Goal: Find specific page/section: Find specific page/section

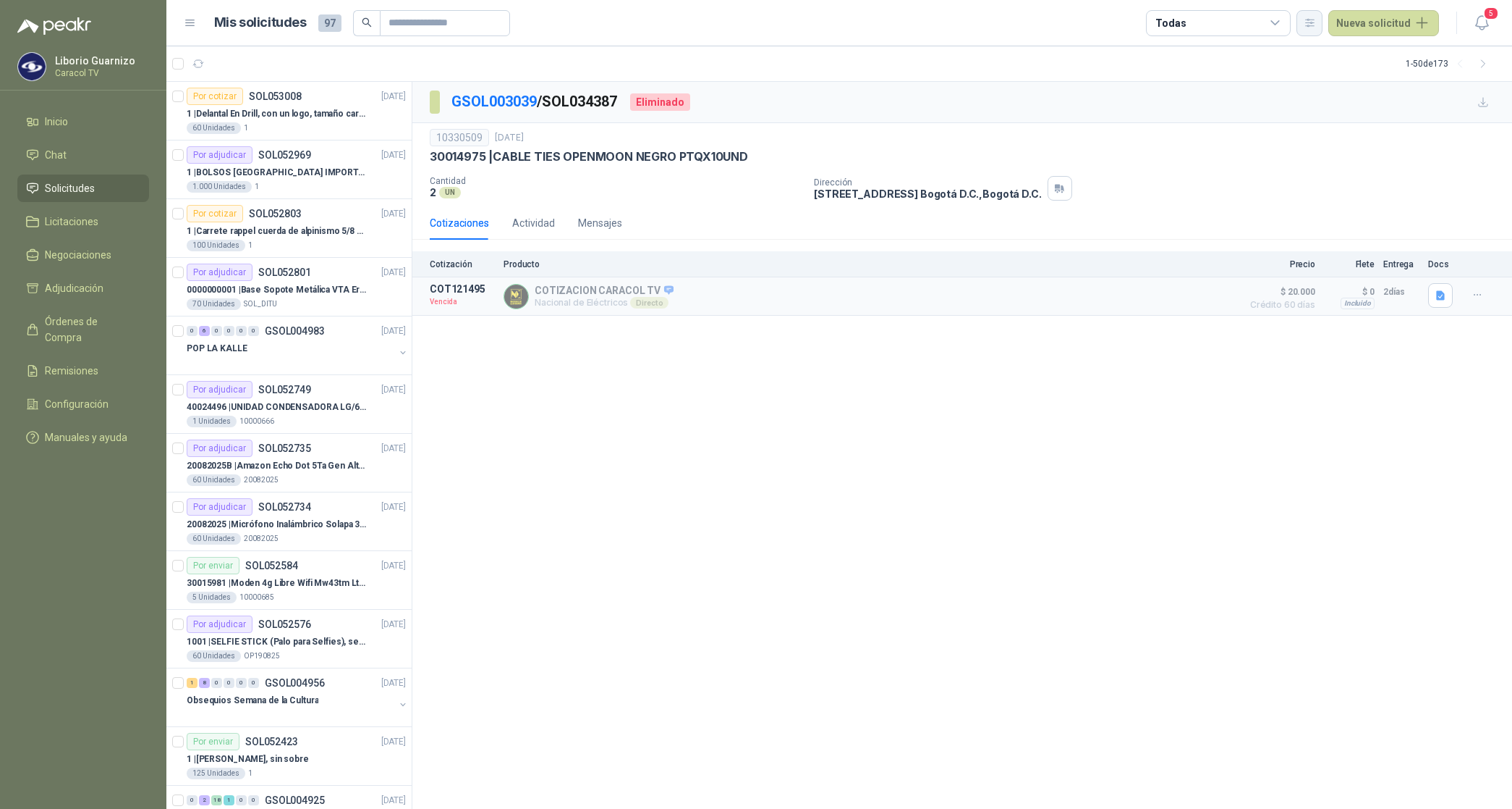
click at [1314, 22] on icon "button" at bounding box center [1310, 22] width 8 height 7
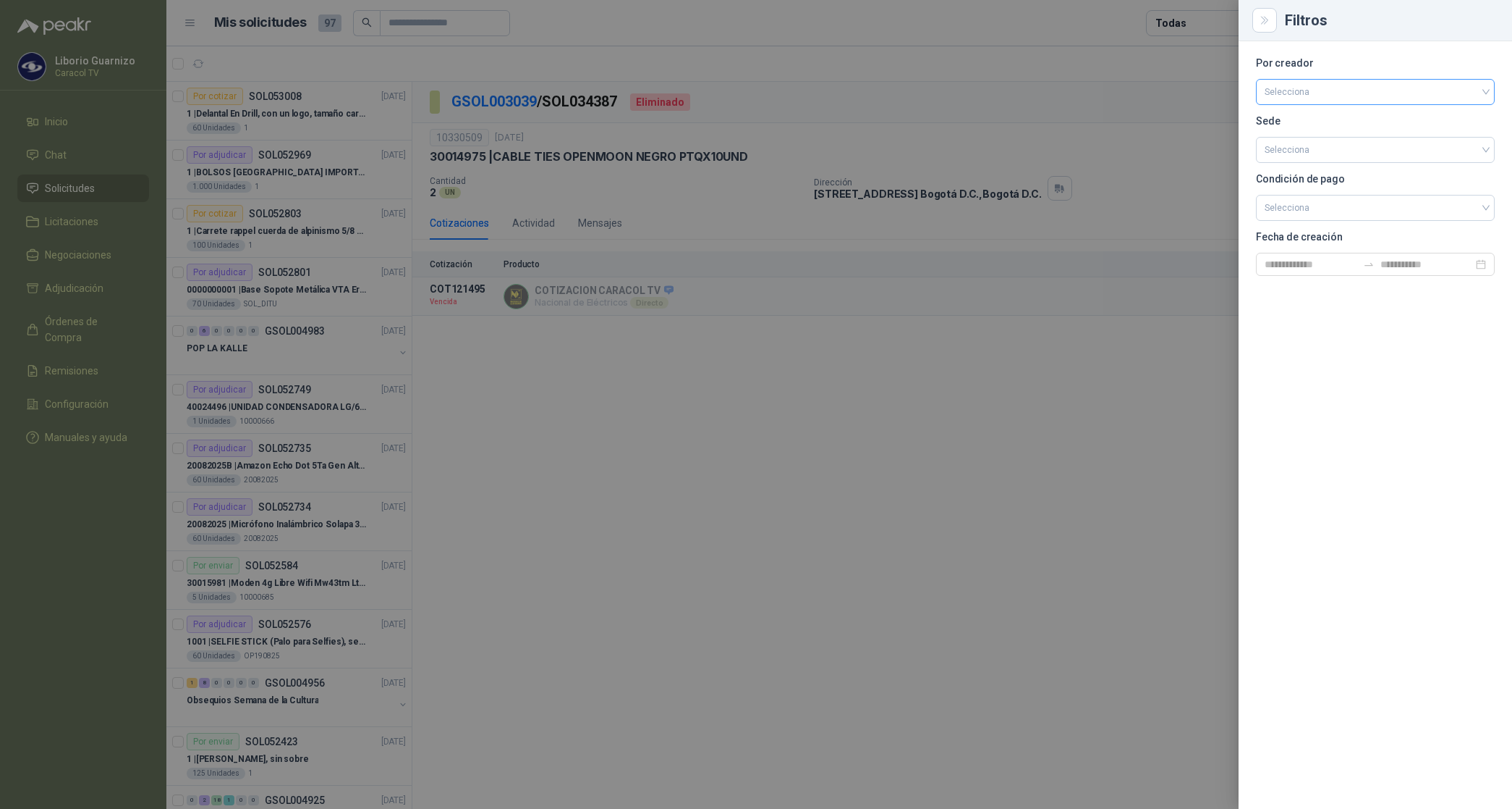
click at [1303, 87] on input "search" at bounding box center [1375, 90] width 222 height 22
click at [1331, 172] on div "[PERSON_NAME]" at bounding box center [1375, 168] width 216 height 16
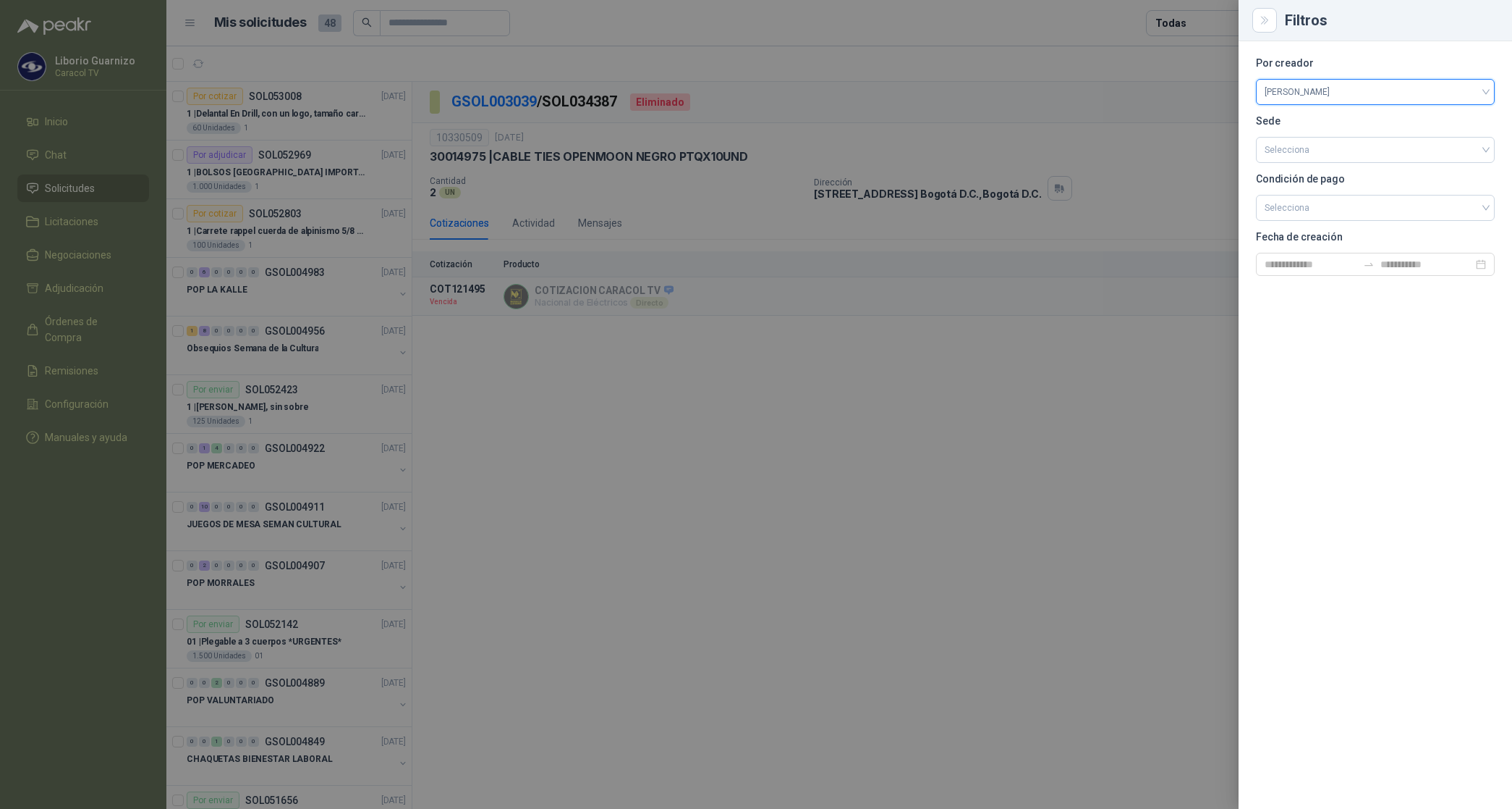
click at [1200, 23] on div at bounding box center [756, 404] width 1512 height 809
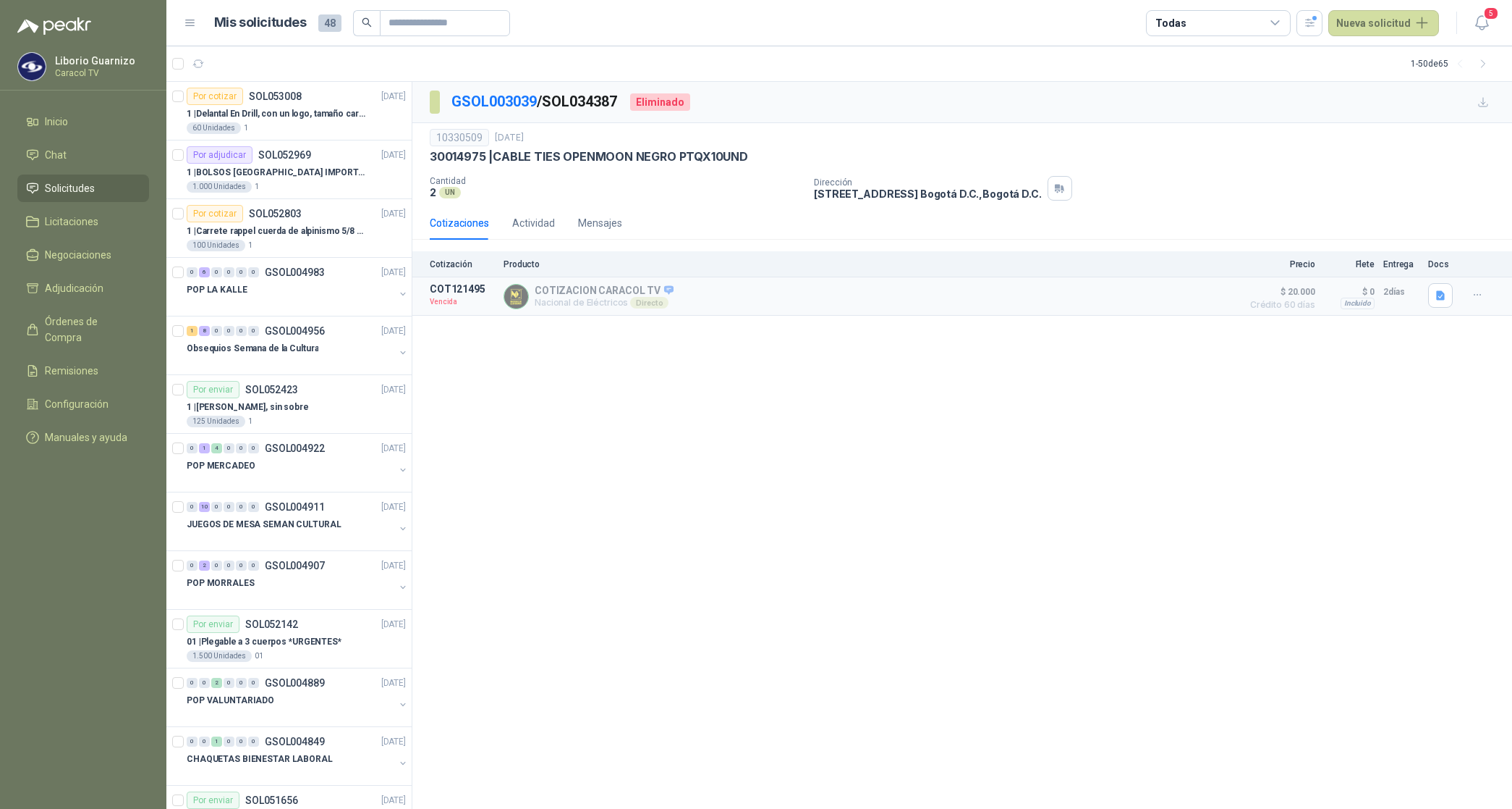
click at [1200, 23] on div "Todas" at bounding box center [1219, 23] width 145 height 26
click at [1198, 80] on div "3 Por cotizar" at bounding box center [1197, 83] width 69 height 12
click at [1205, 105] on div "32 Por adjudicar" at bounding box center [1202, 108] width 79 height 12
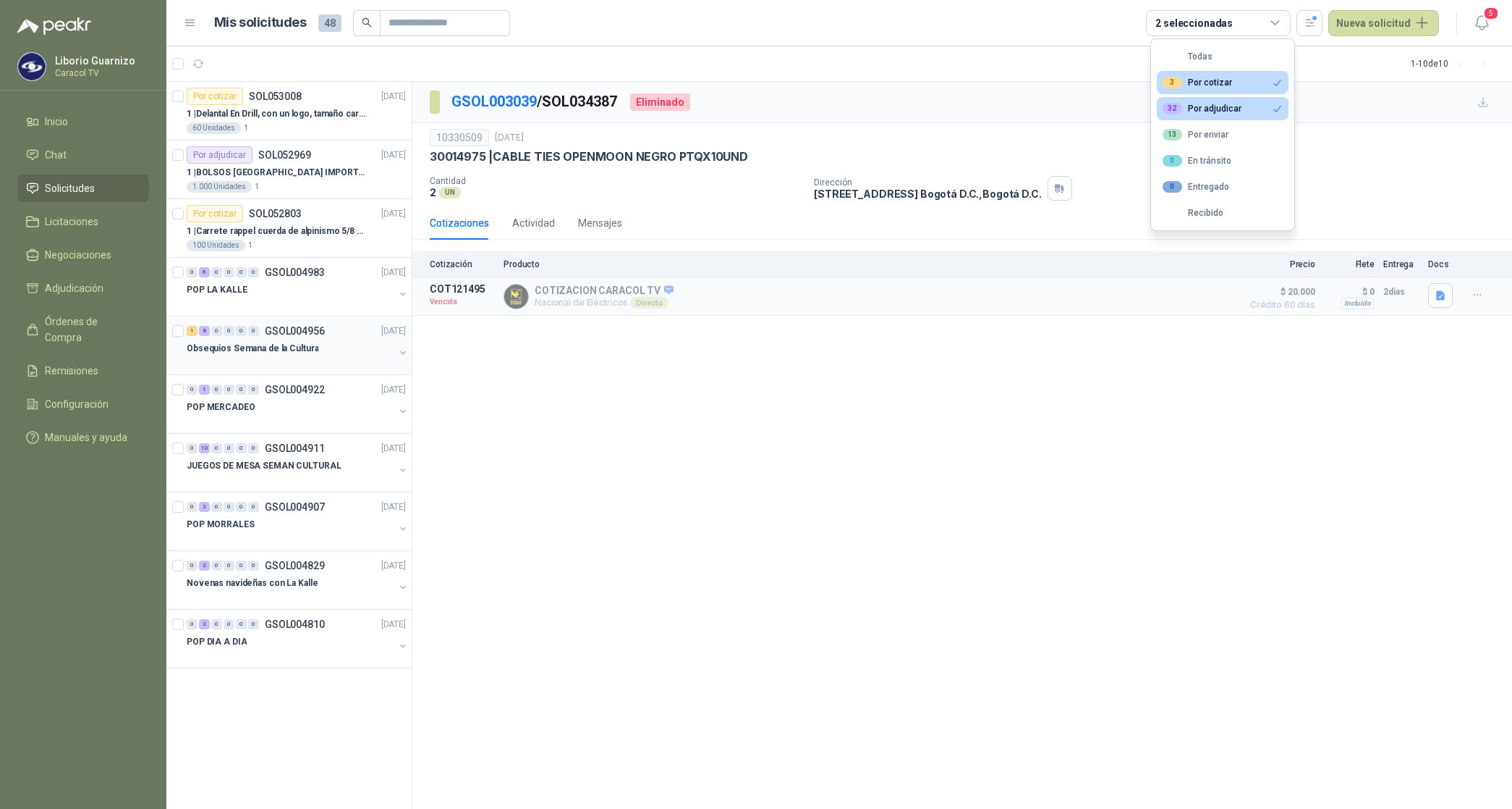
click at [266, 353] on p "Obsequios Semana de la Cultura" at bounding box center [252, 349] width 132 height 14
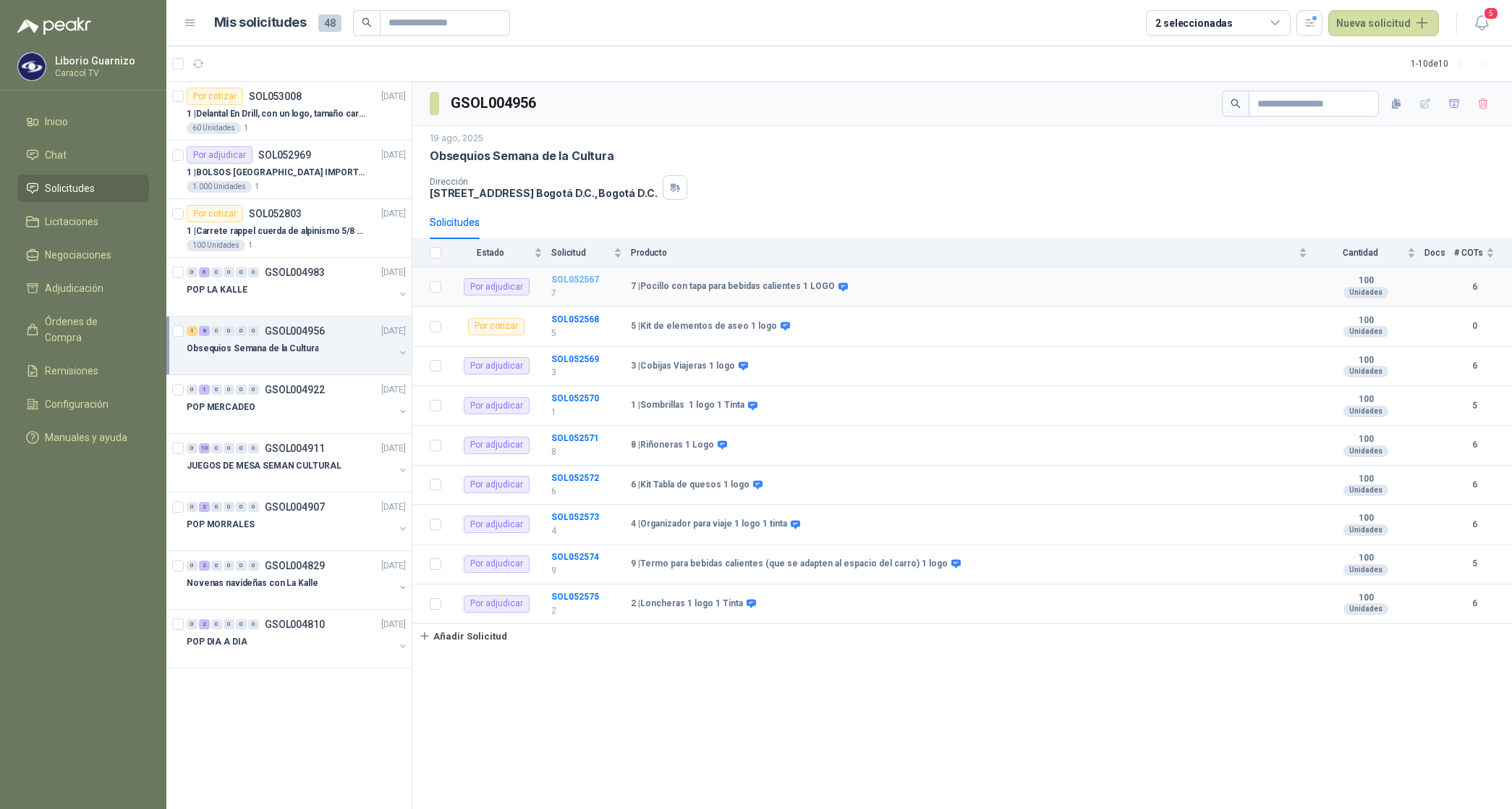
click at [569, 279] on b "SOL052567" at bounding box center [575, 279] width 47 height 10
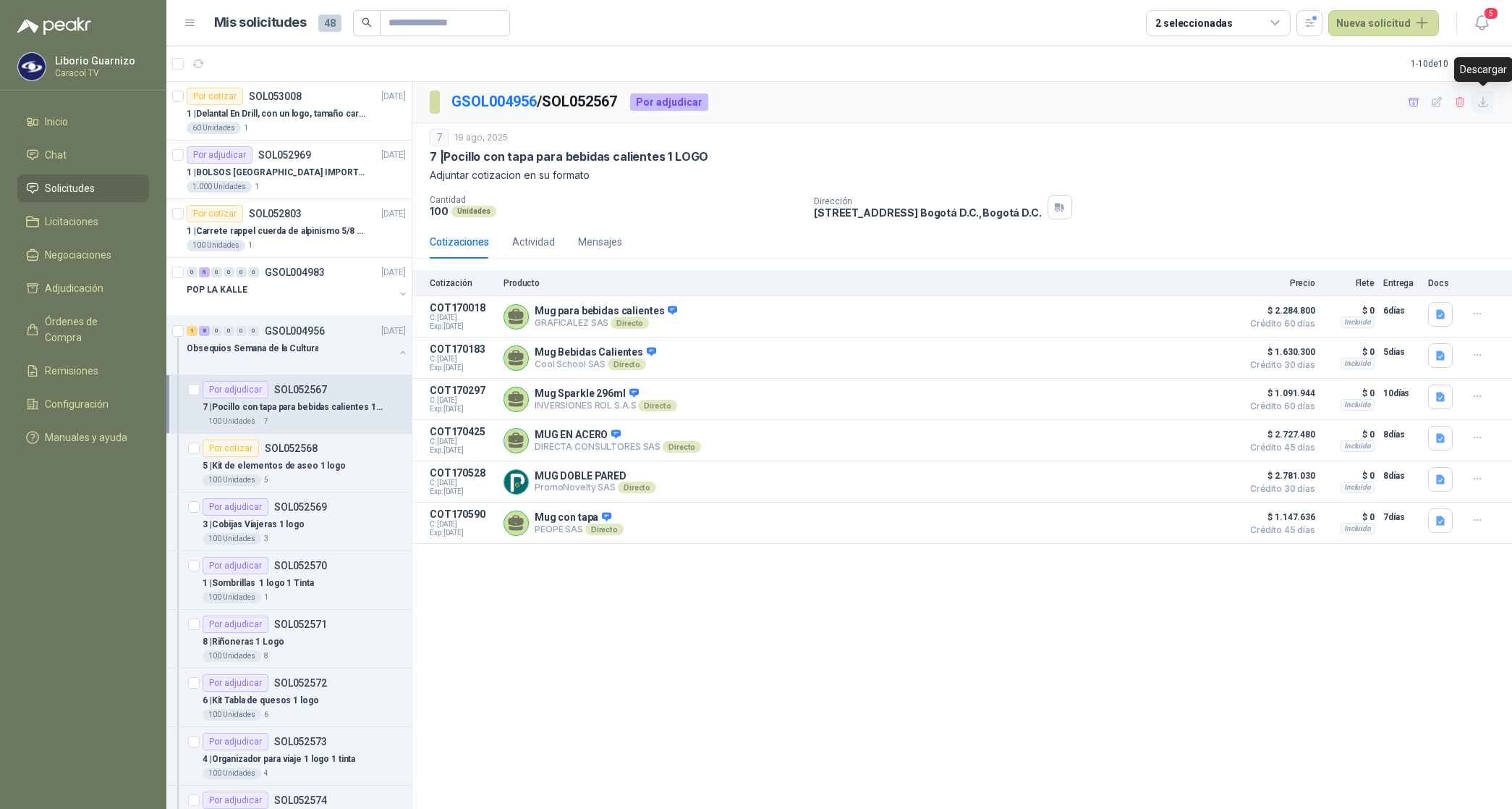
click at [1484, 109] on button "button" at bounding box center [1483, 102] width 23 height 23
click at [295, 522] on p "3 | Cobijas Viajeras 1 logo" at bounding box center [253, 525] width 102 height 14
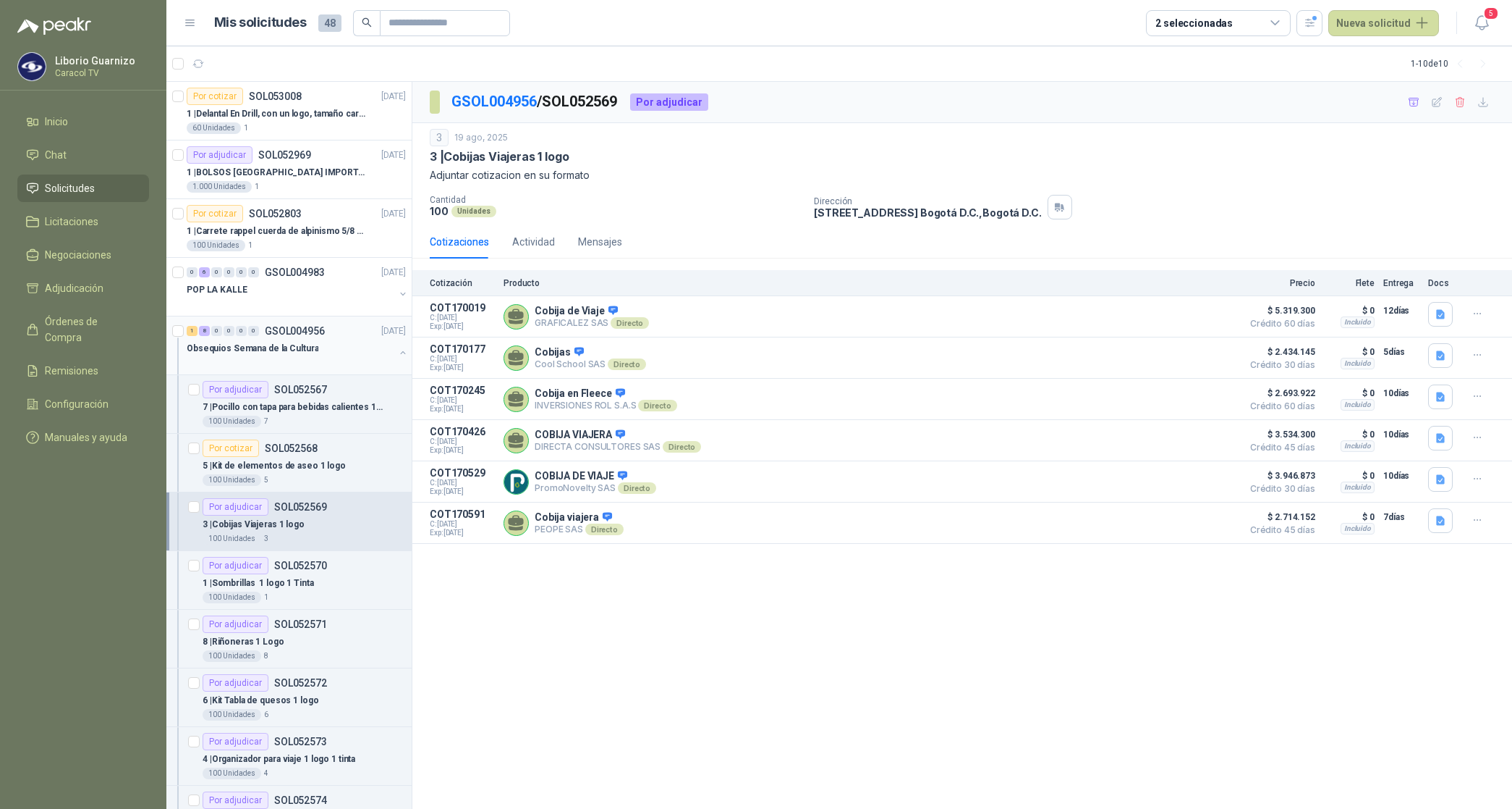
click at [283, 349] on p "Obsequios Semana de la Cultura" at bounding box center [252, 349] width 132 height 14
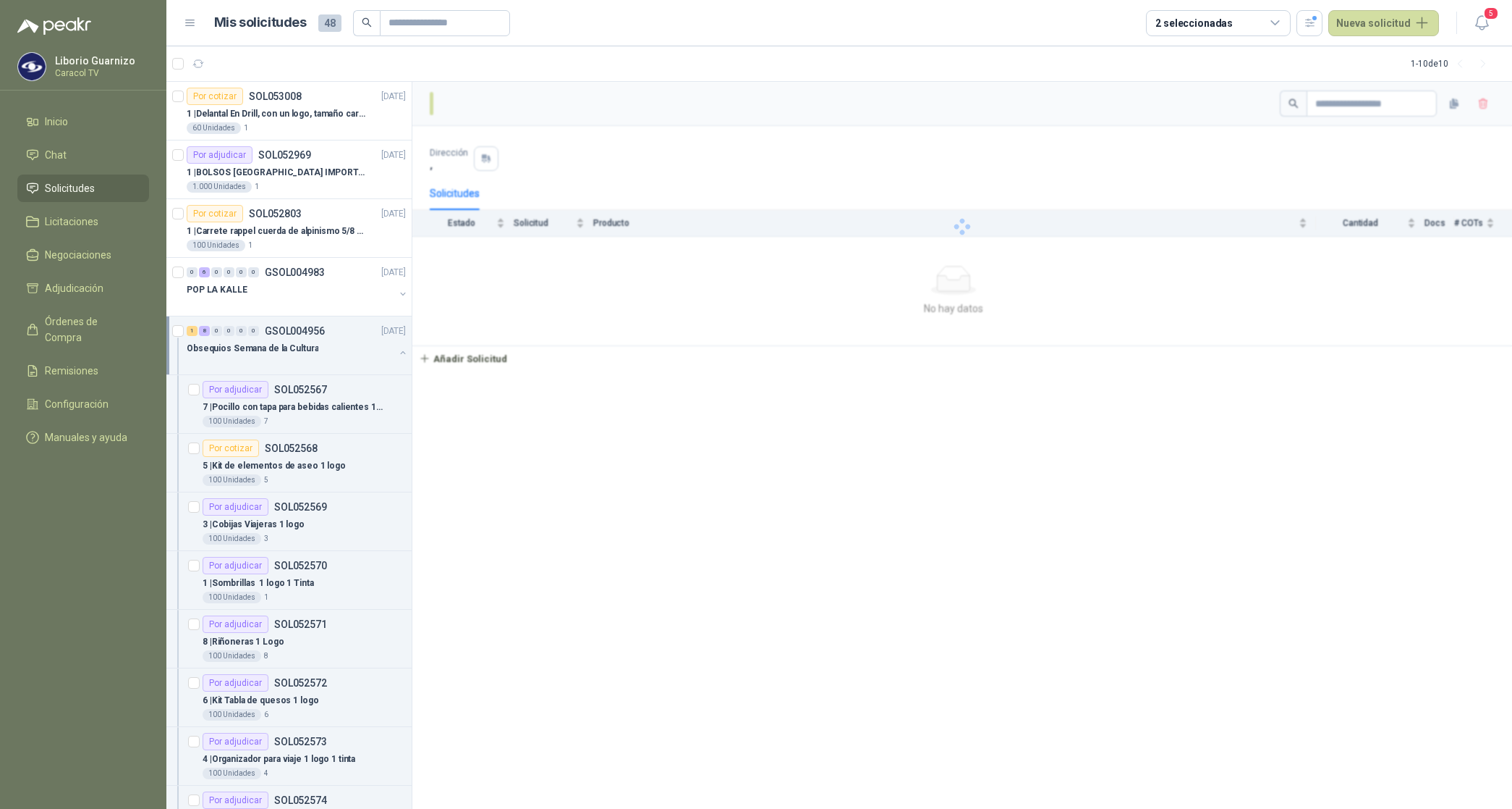
click at [283, 349] on p "Obsequios Semana de la Cultura" at bounding box center [252, 349] width 132 height 14
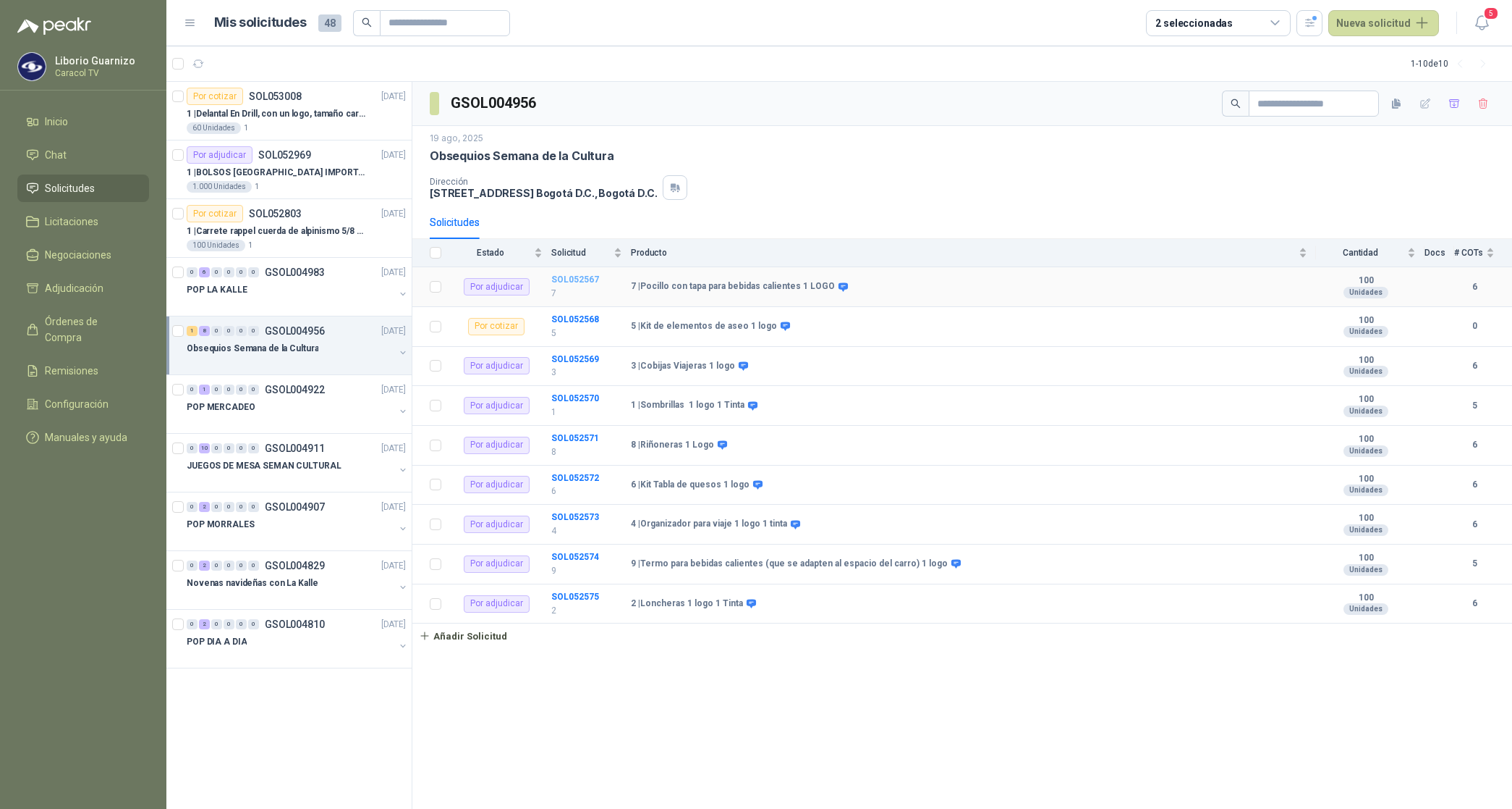
click at [572, 277] on b "SOL052567" at bounding box center [575, 279] width 47 height 10
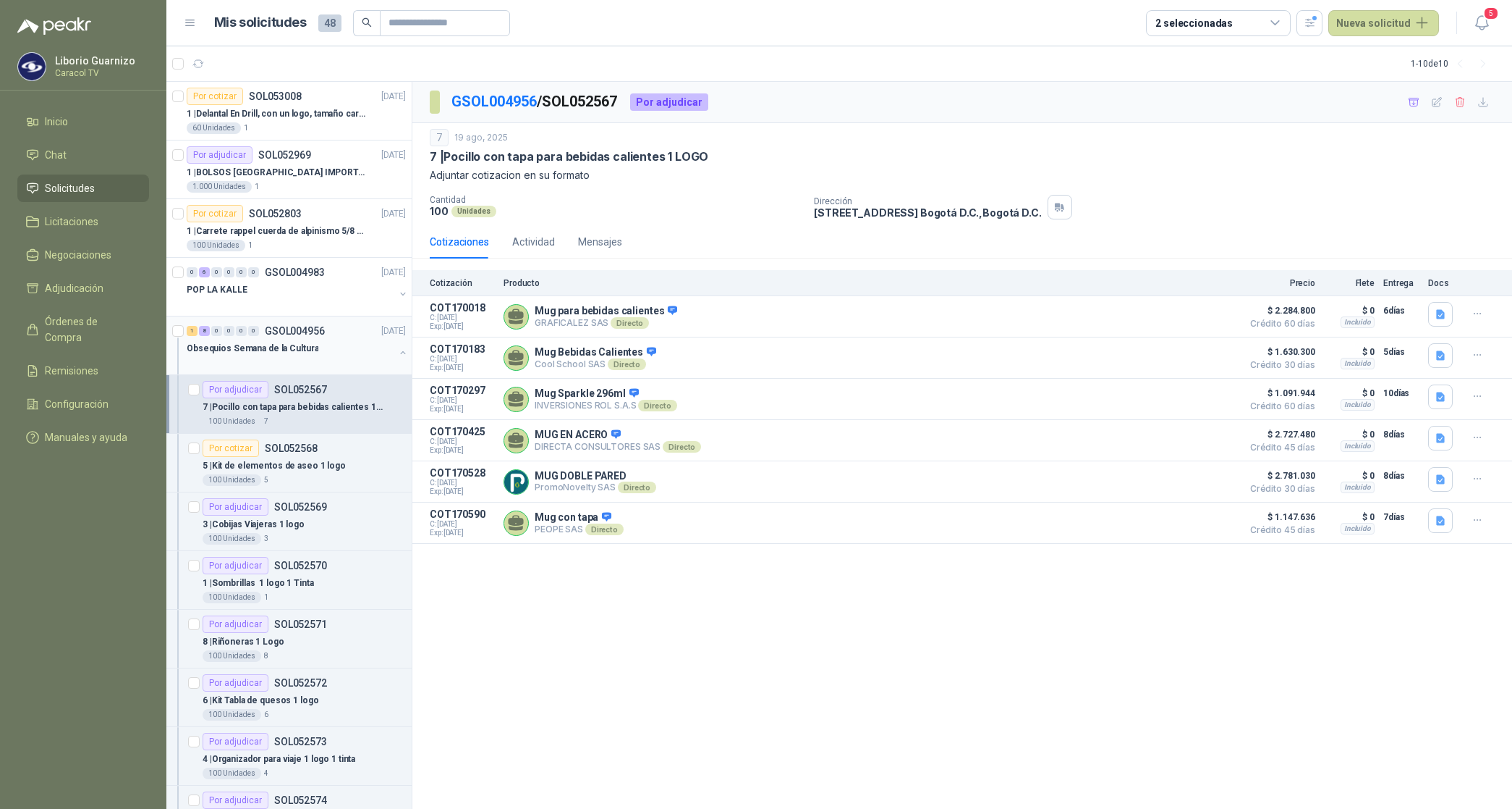
click at [243, 338] on div "1 8 0 0 0 0 GSOL004956 [DATE]" at bounding box center [297, 331] width 222 height 17
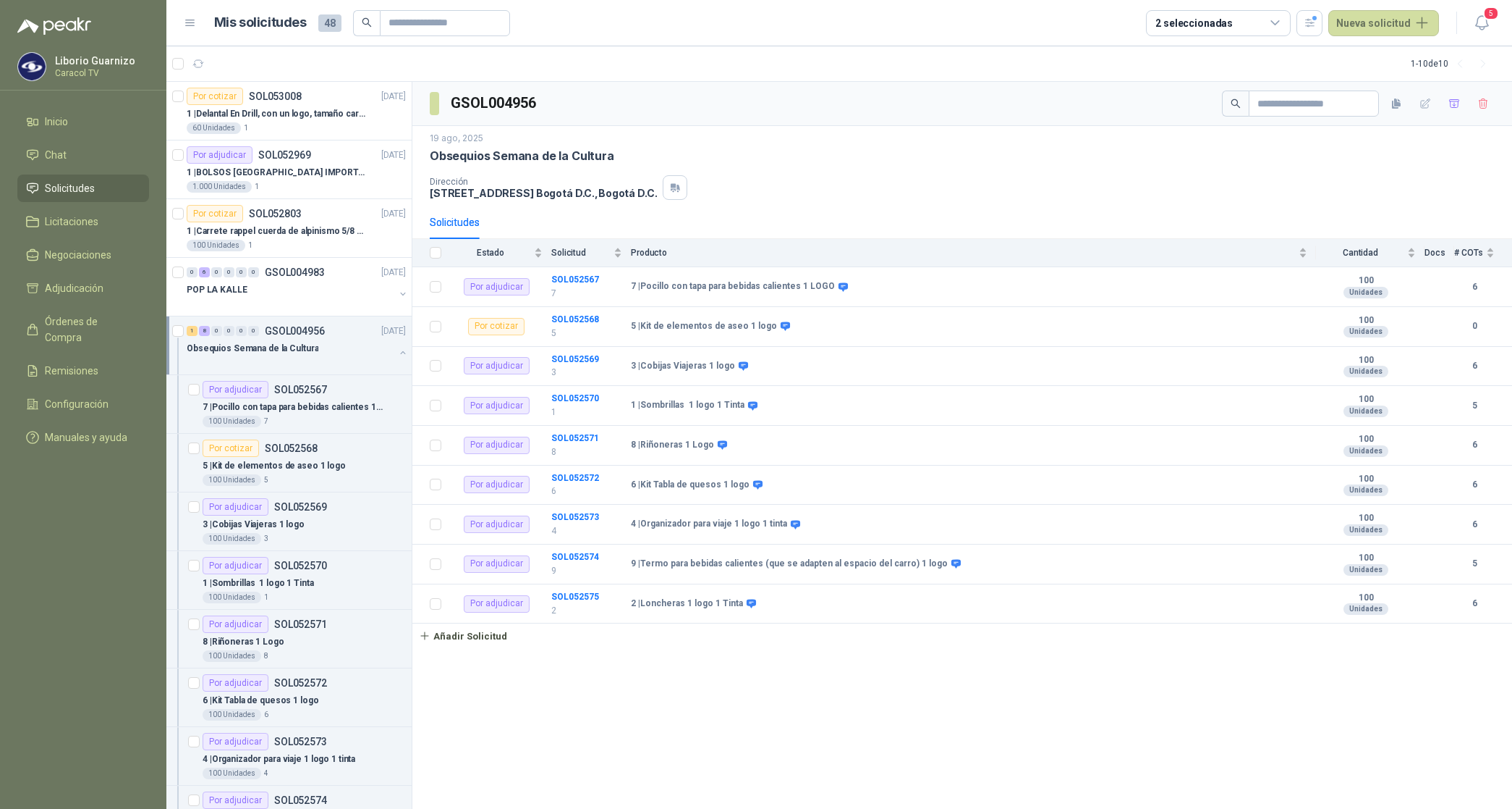
click at [243, 340] on div "Obsequios Semana de la Cultura" at bounding box center [290, 348] width 208 height 17
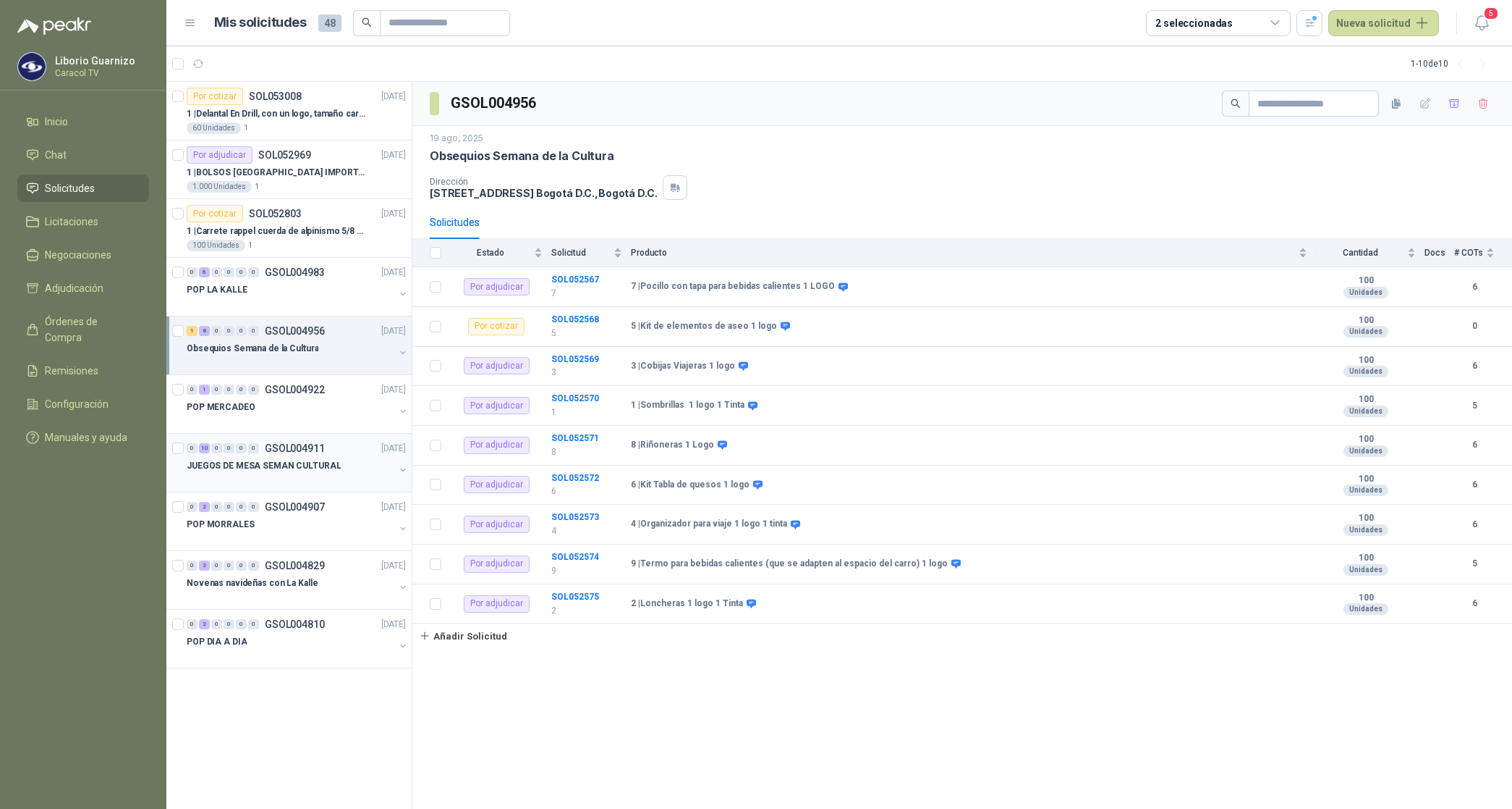
click at [283, 477] on div at bounding box center [290, 480] width 208 height 12
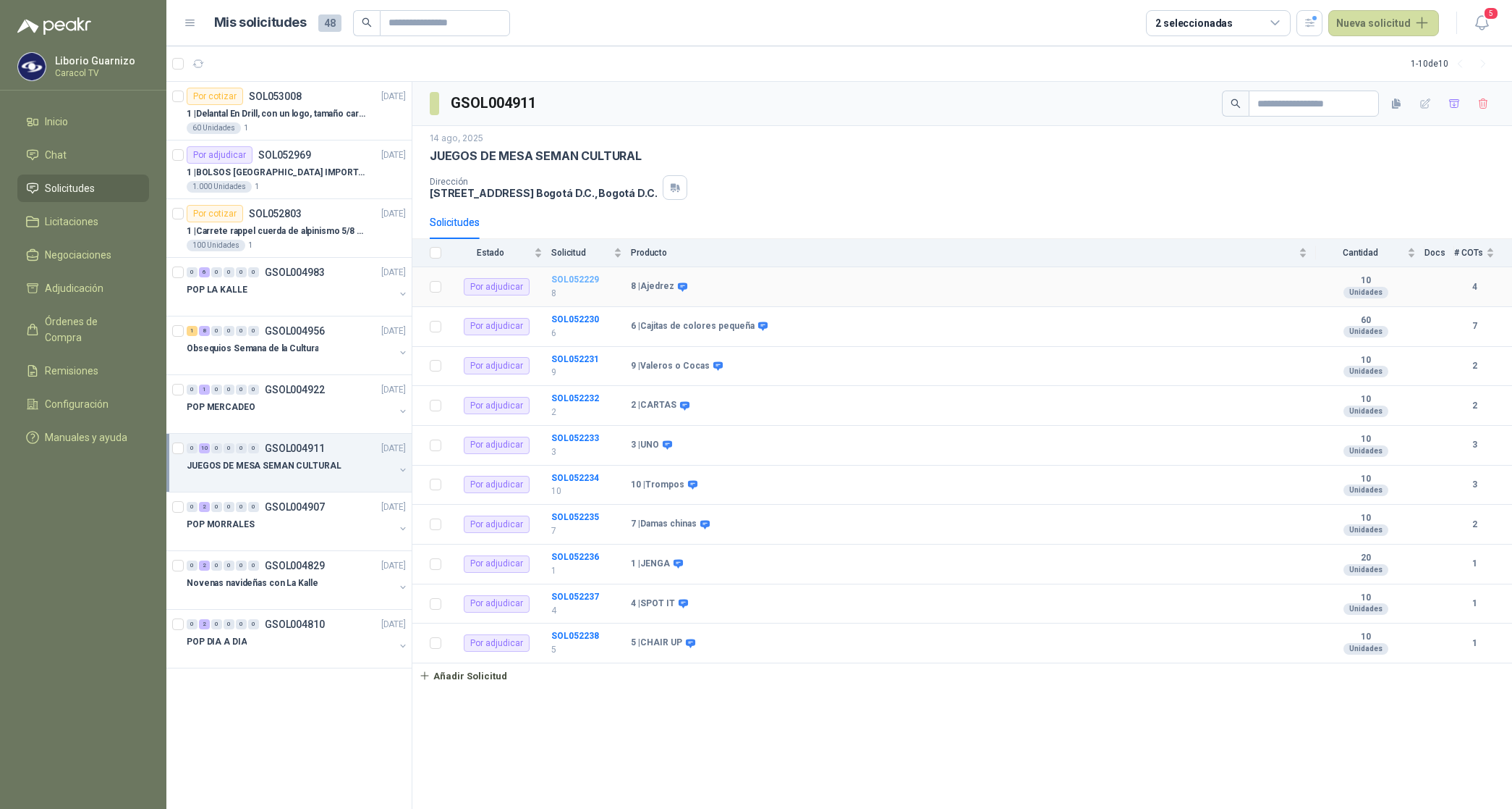
click at [590, 281] on b "SOL052229" at bounding box center [575, 279] width 47 height 10
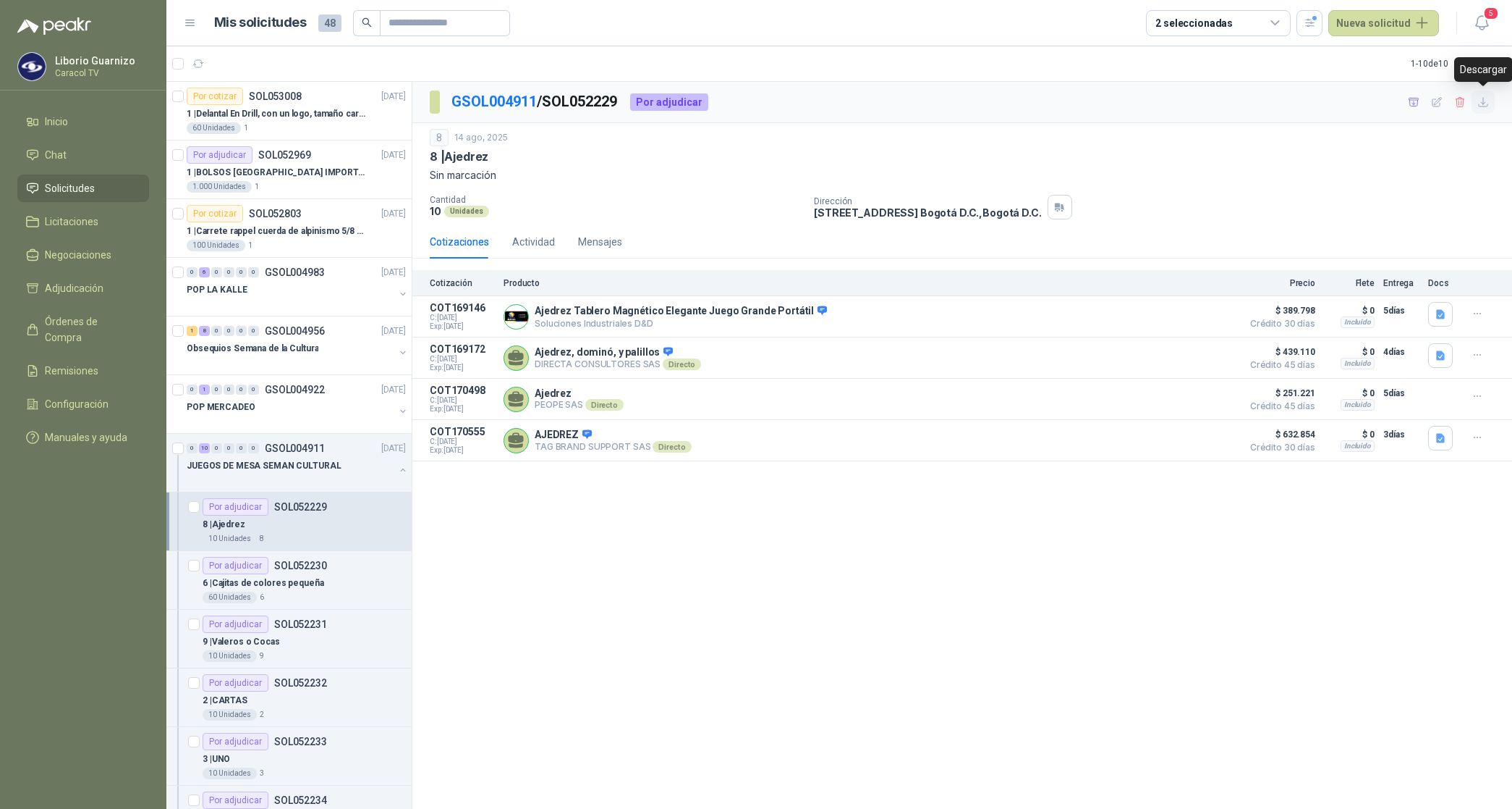
click at [1487, 101] on icon "button" at bounding box center [1484, 103] width 12 height 12
click at [295, 584] on p "6 | Cajitas de colores pequeña" at bounding box center [263, 583] width 121 height 14
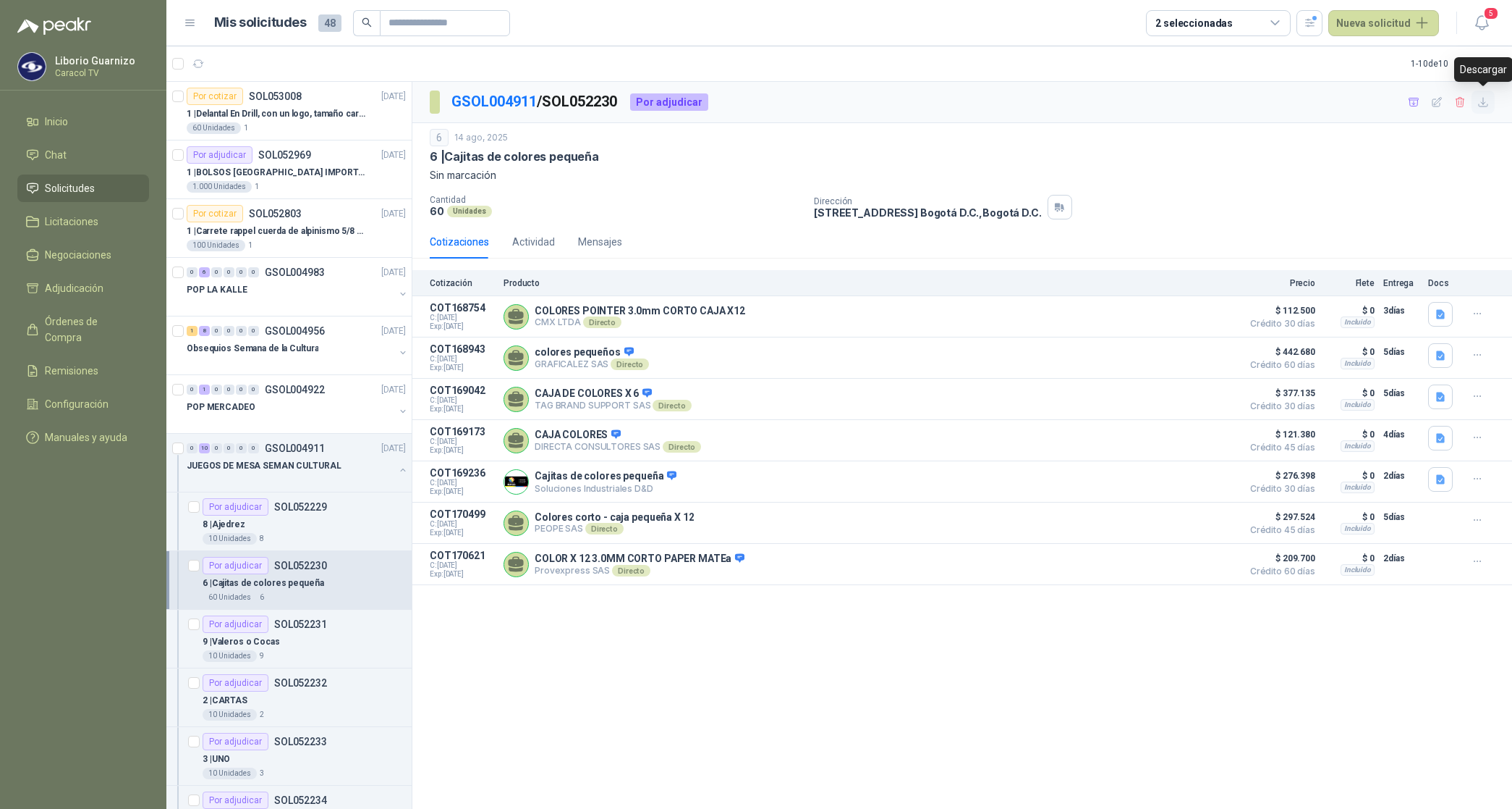
click at [1487, 104] on icon "button" at bounding box center [1484, 103] width 12 height 12
click at [298, 621] on p "SOL052231" at bounding box center [300, 624] width 53 height 10
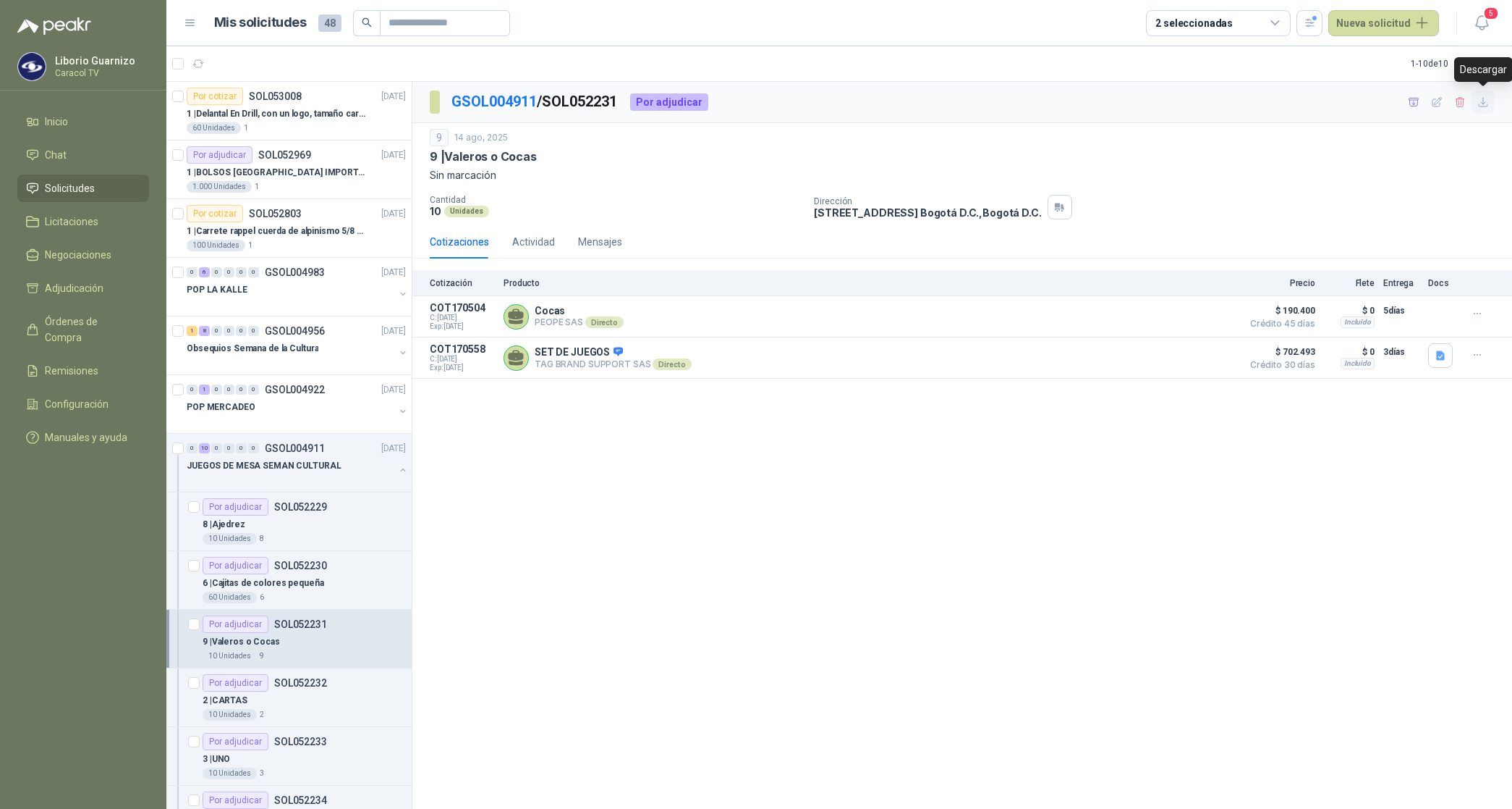
click at [1484, 106] on icon "button" at bounding box center [1484, 103] width 12 height 12
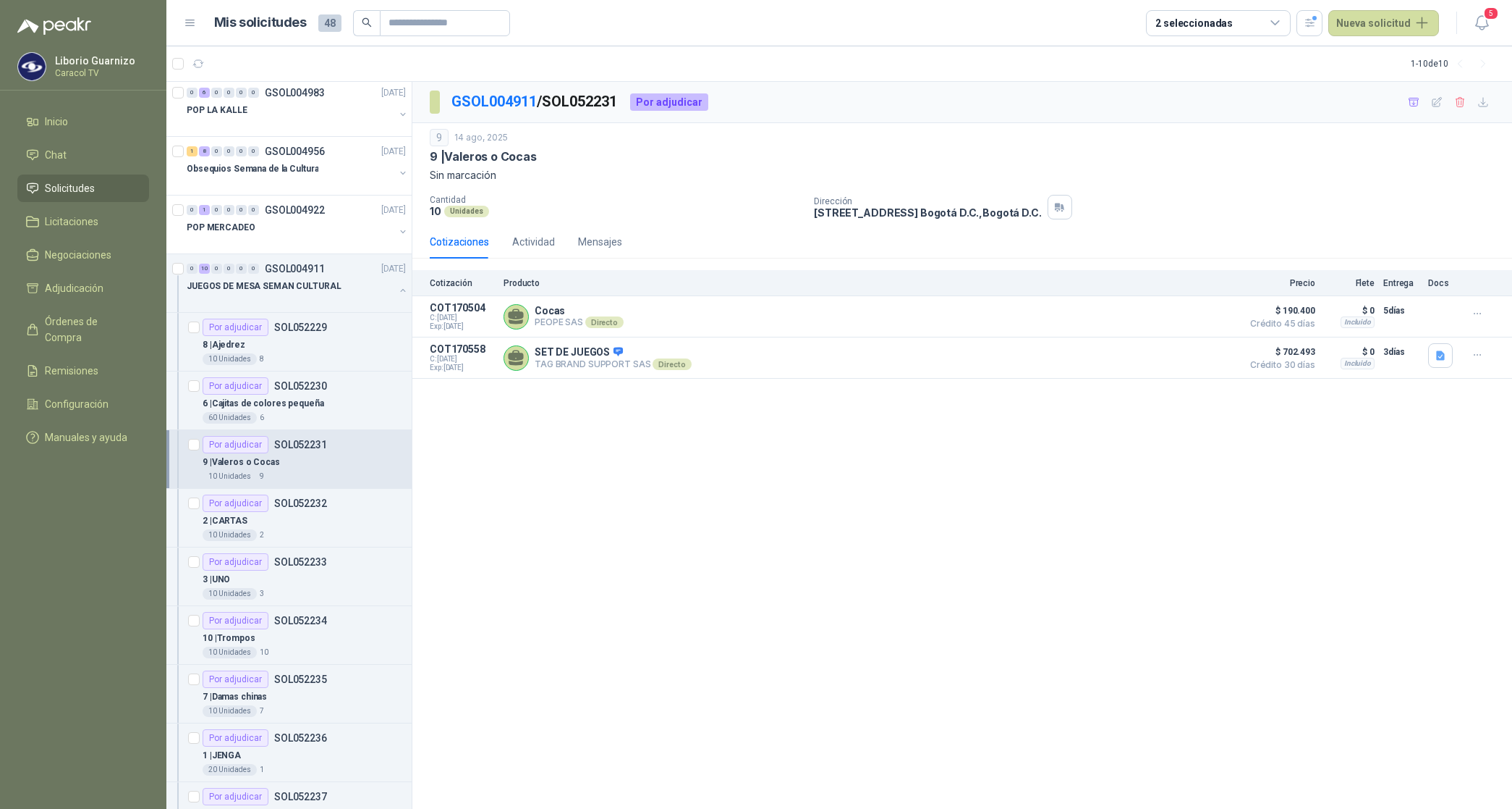
scroll to position [181, 0]
click at [286, 501] on p "SOL052232" at bounding box center [300, 501] width 53 height 10
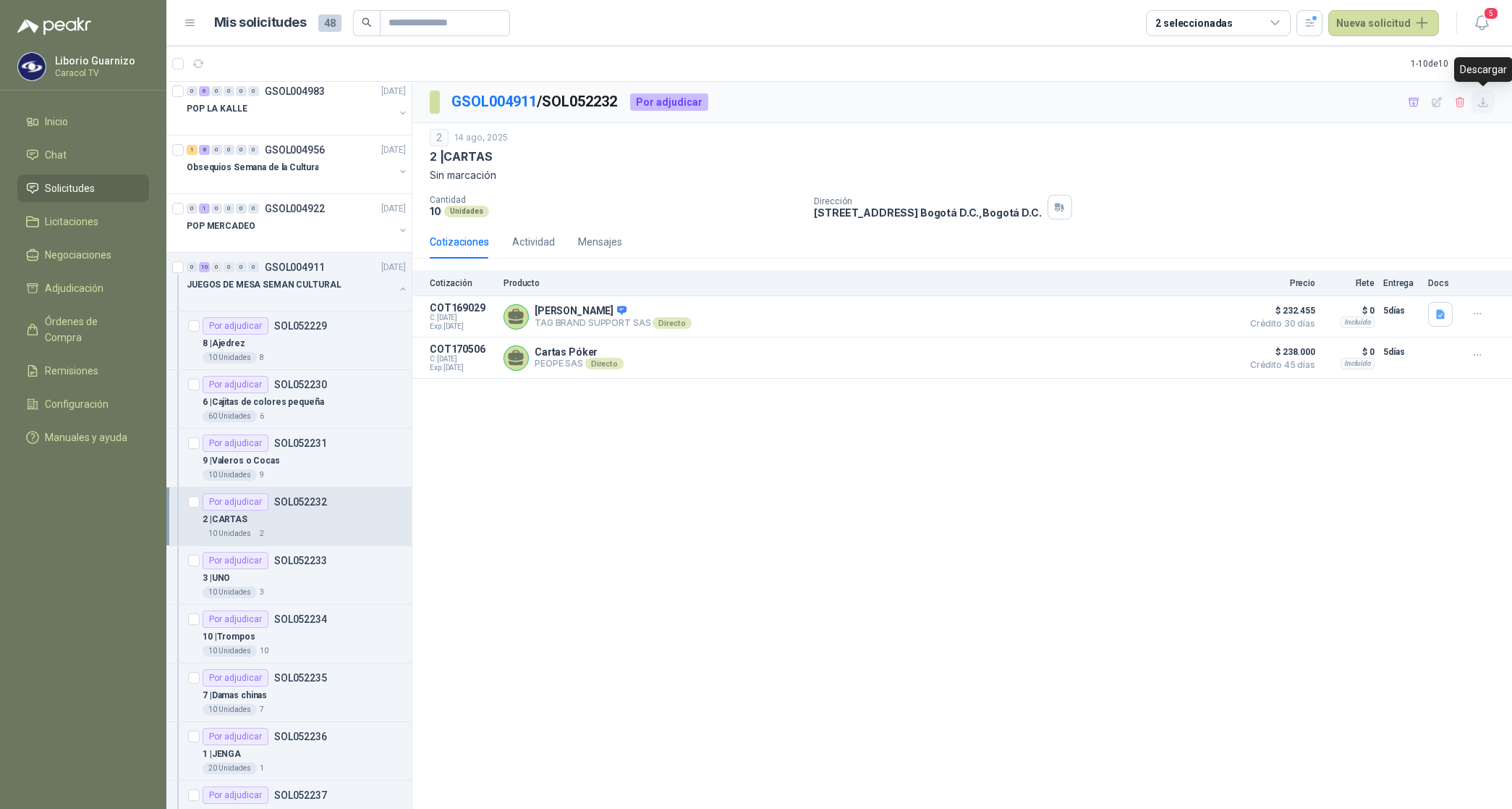
click at [1487, 102] on icon "button" at bounding box center [1484, 103] width 12 height 12
click at [228, 580] on p "3 | UNO" at bounding box center [216, 579] width 27 height 14
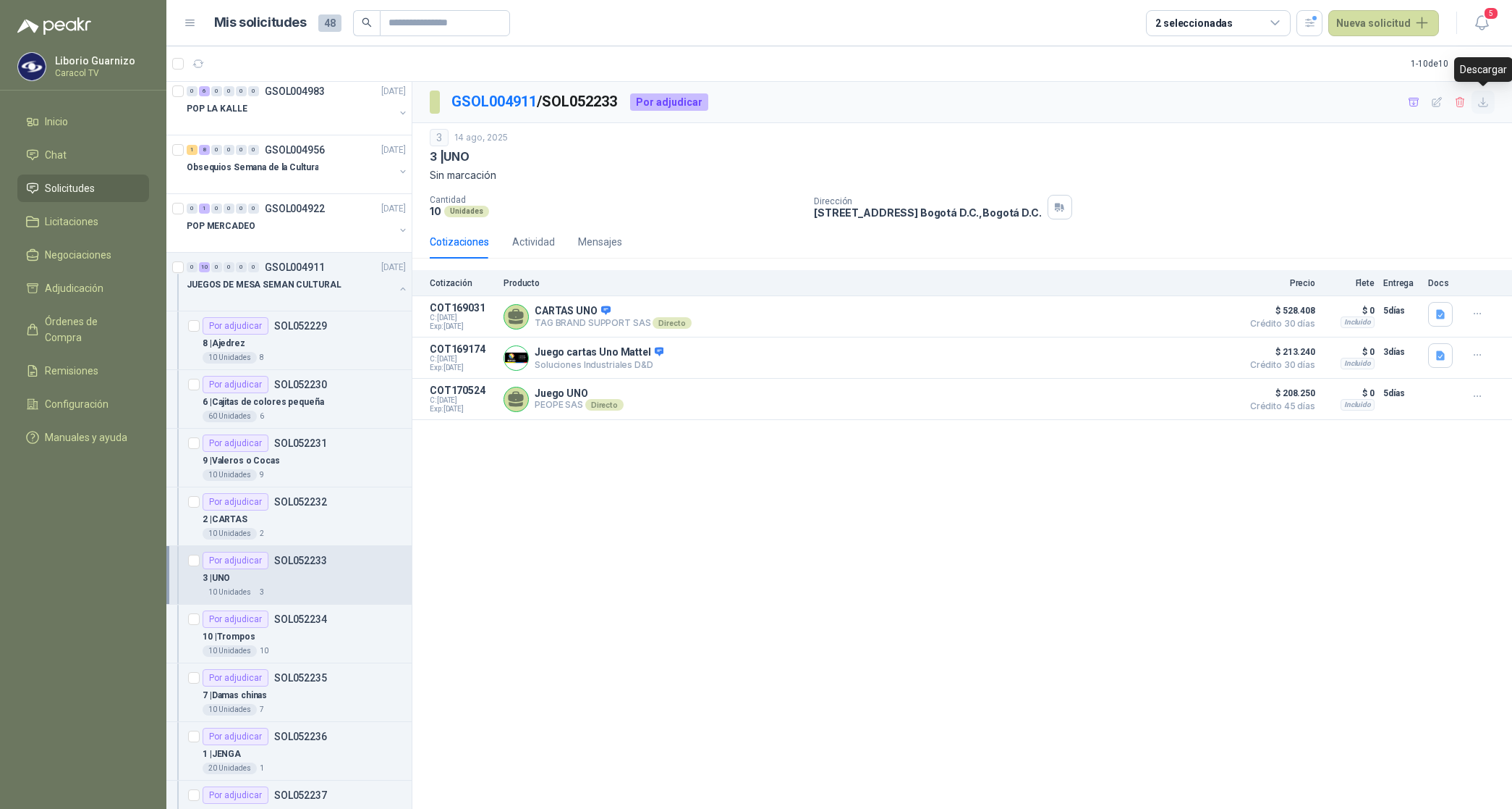
click at [1483, 106] on icon "button" at bounding box center [1484, 103] width 12 height 12
click at [226, 638] on p "10 | Trompos" at bounding box center [229, 637] width 53 height 14
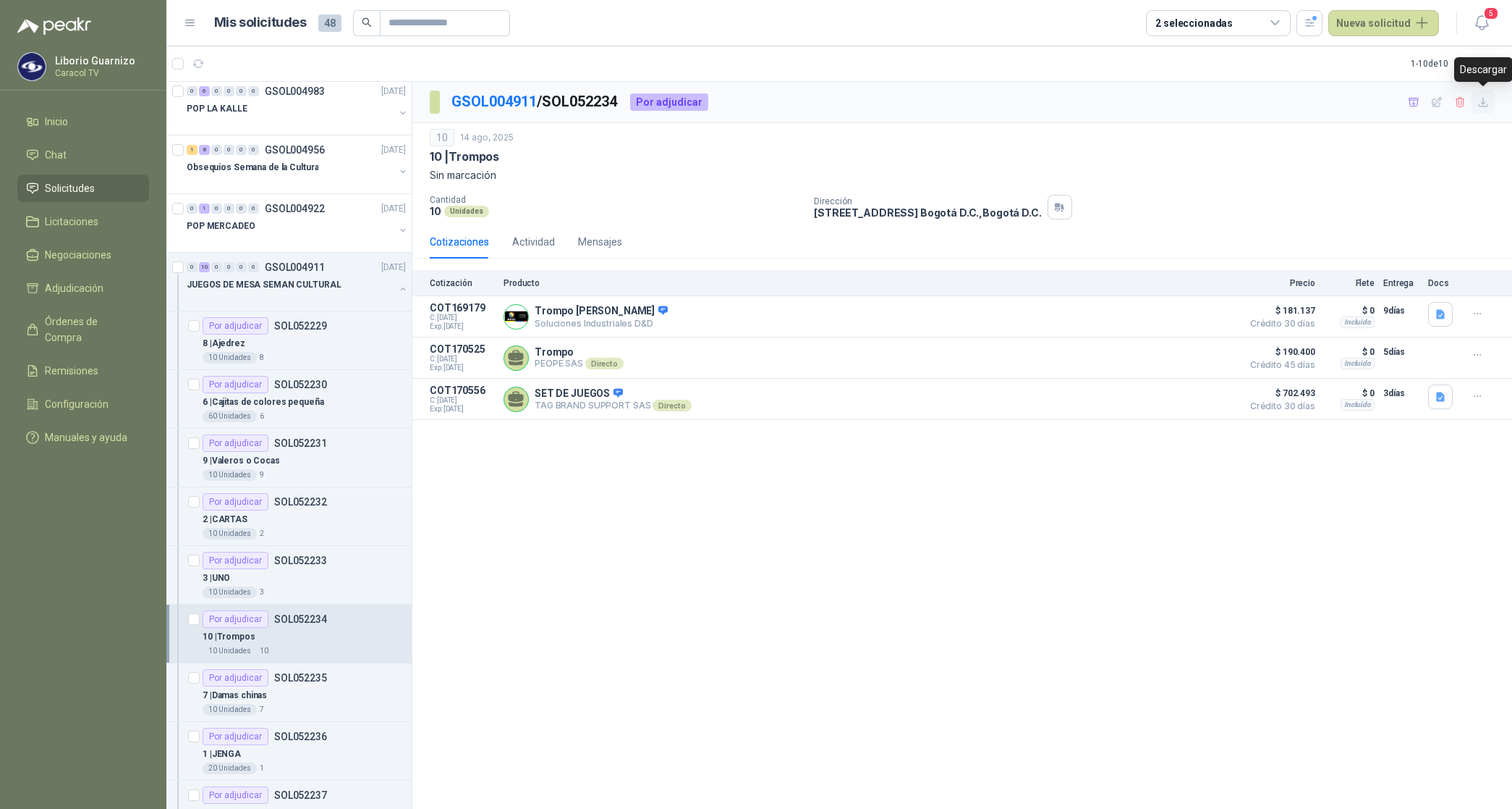
click at [1485, 101] on icon "button" at bounding box center [1484, 103] width 12 height 12
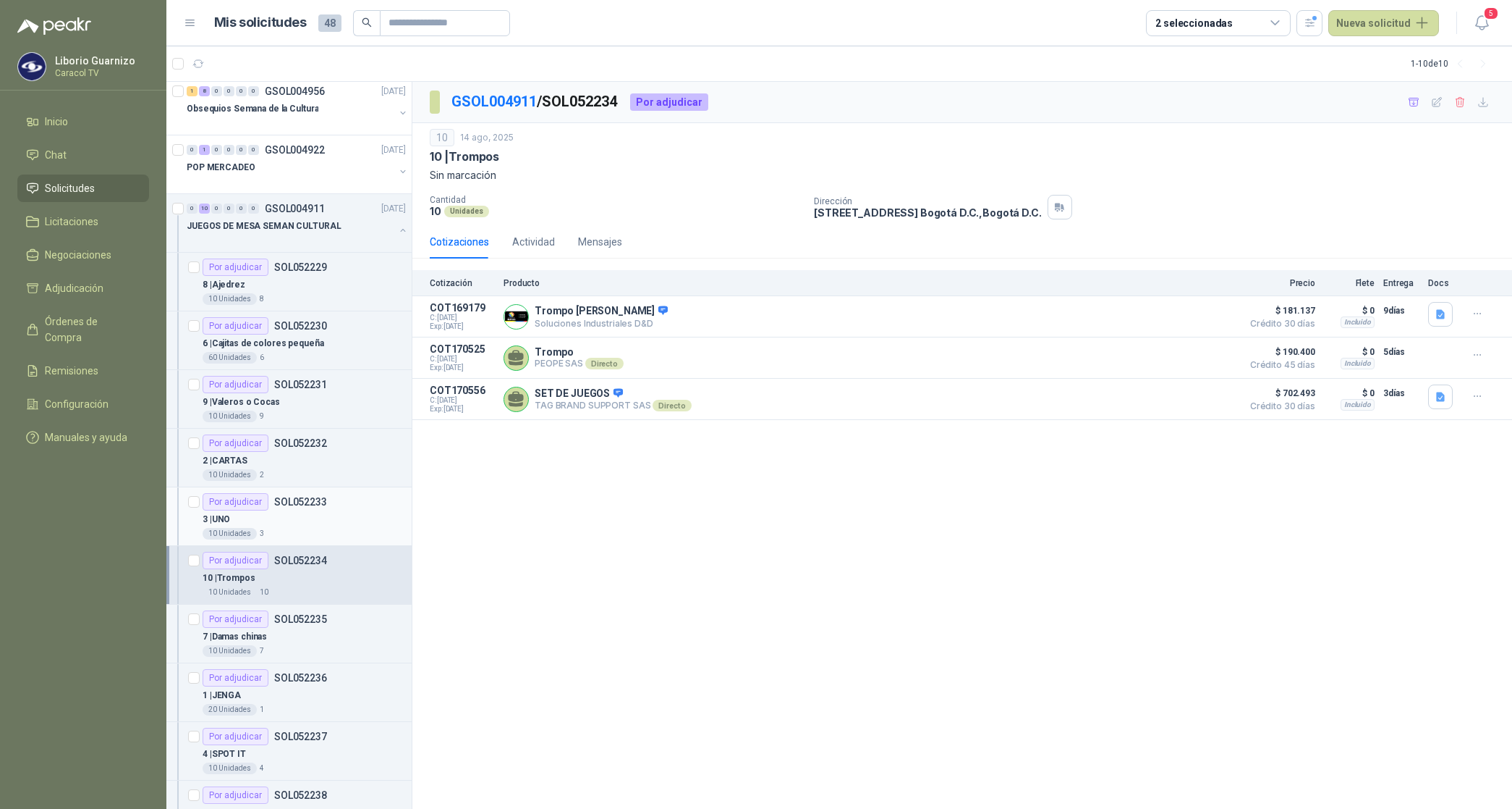
scroll to position [272, 0]
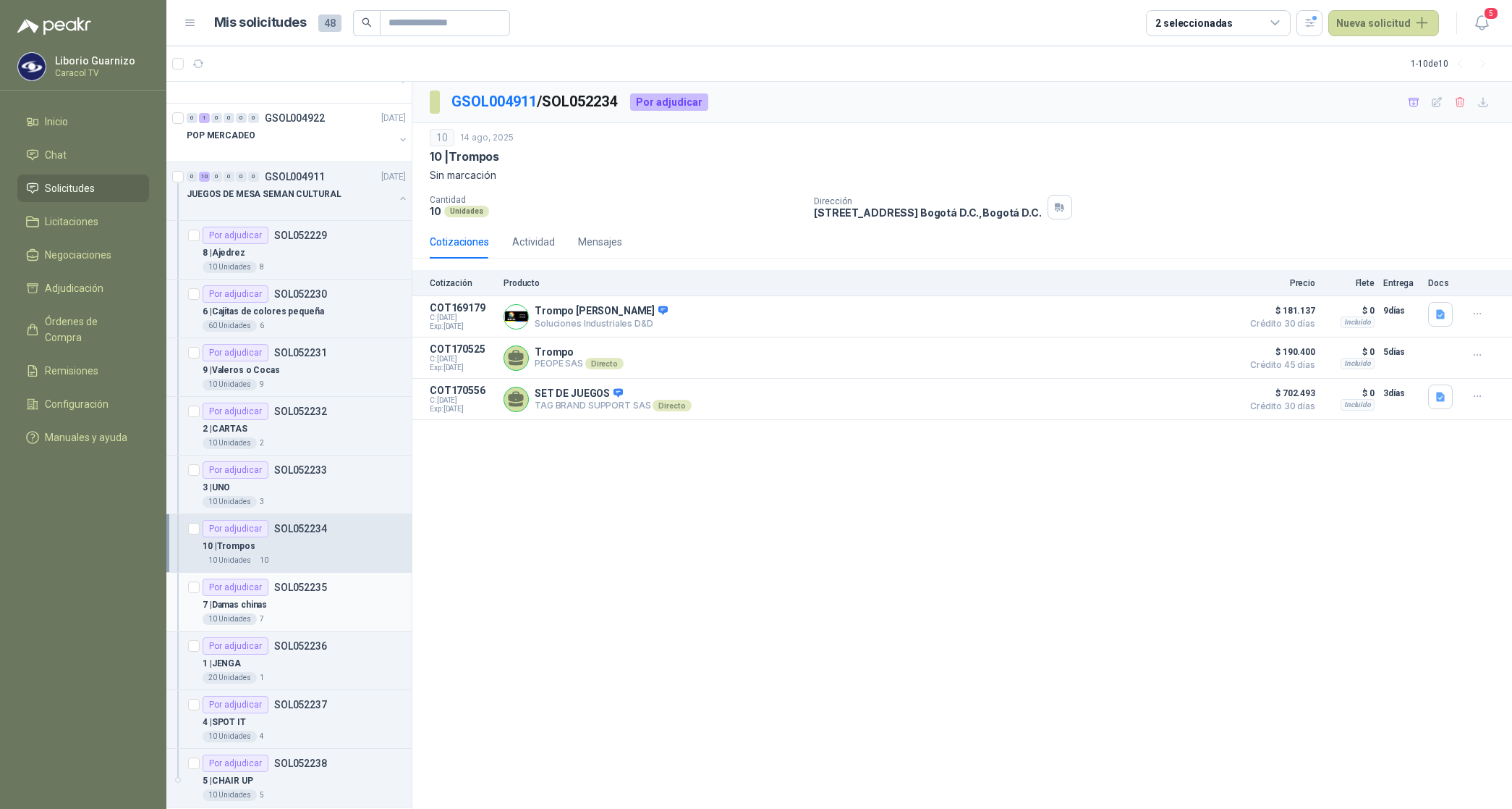
click at [253, 609] on p "7 | Damas chinas" at bounding box center [234, 605] width 65 height 14
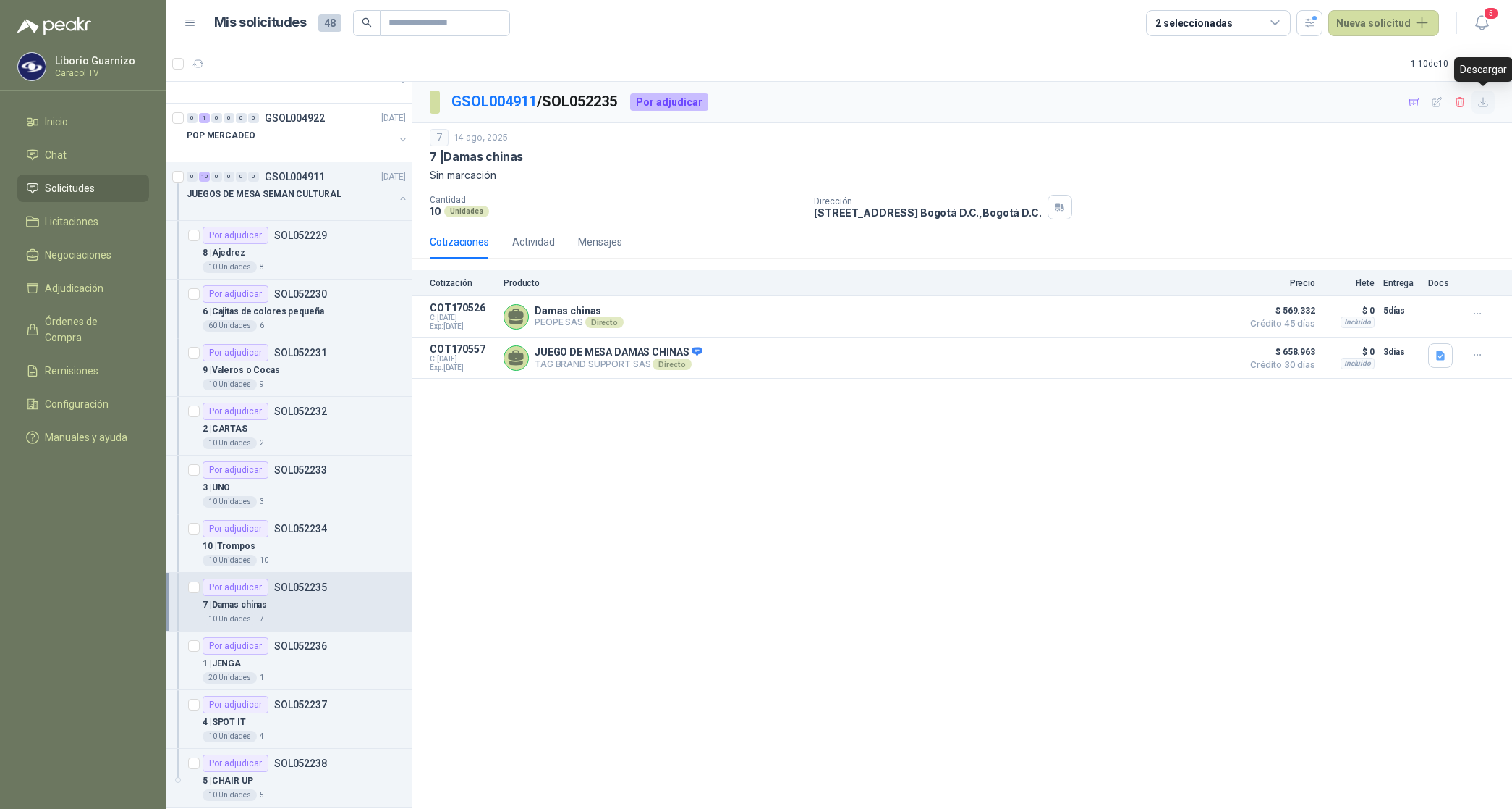
click at [1484, 100] on icon "button" at bounding box center [1484, 103] width 12 height 12
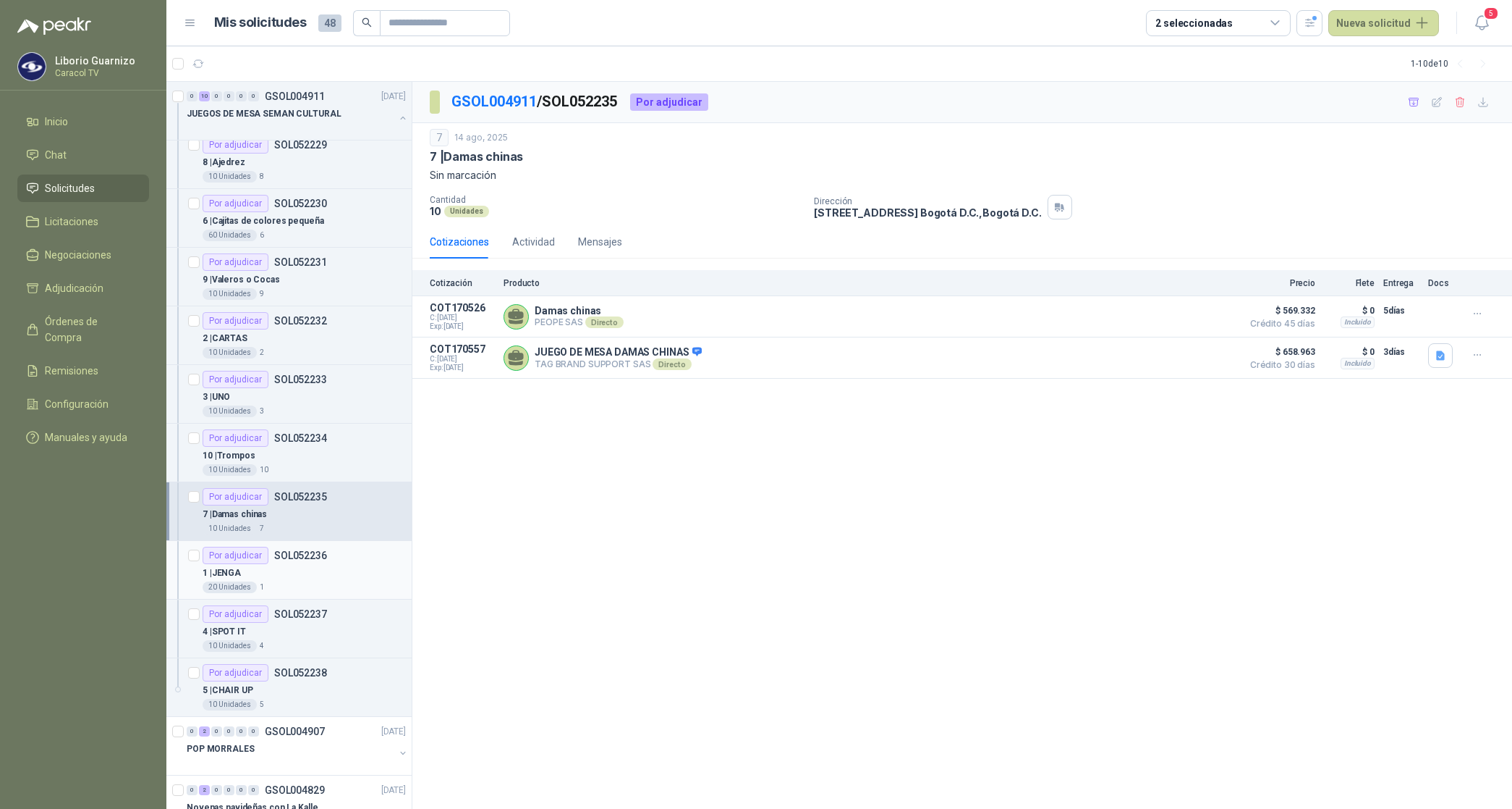
click at [319, 554] on p "SOL052236" at bounding box center [300, 555] width 53 height 10
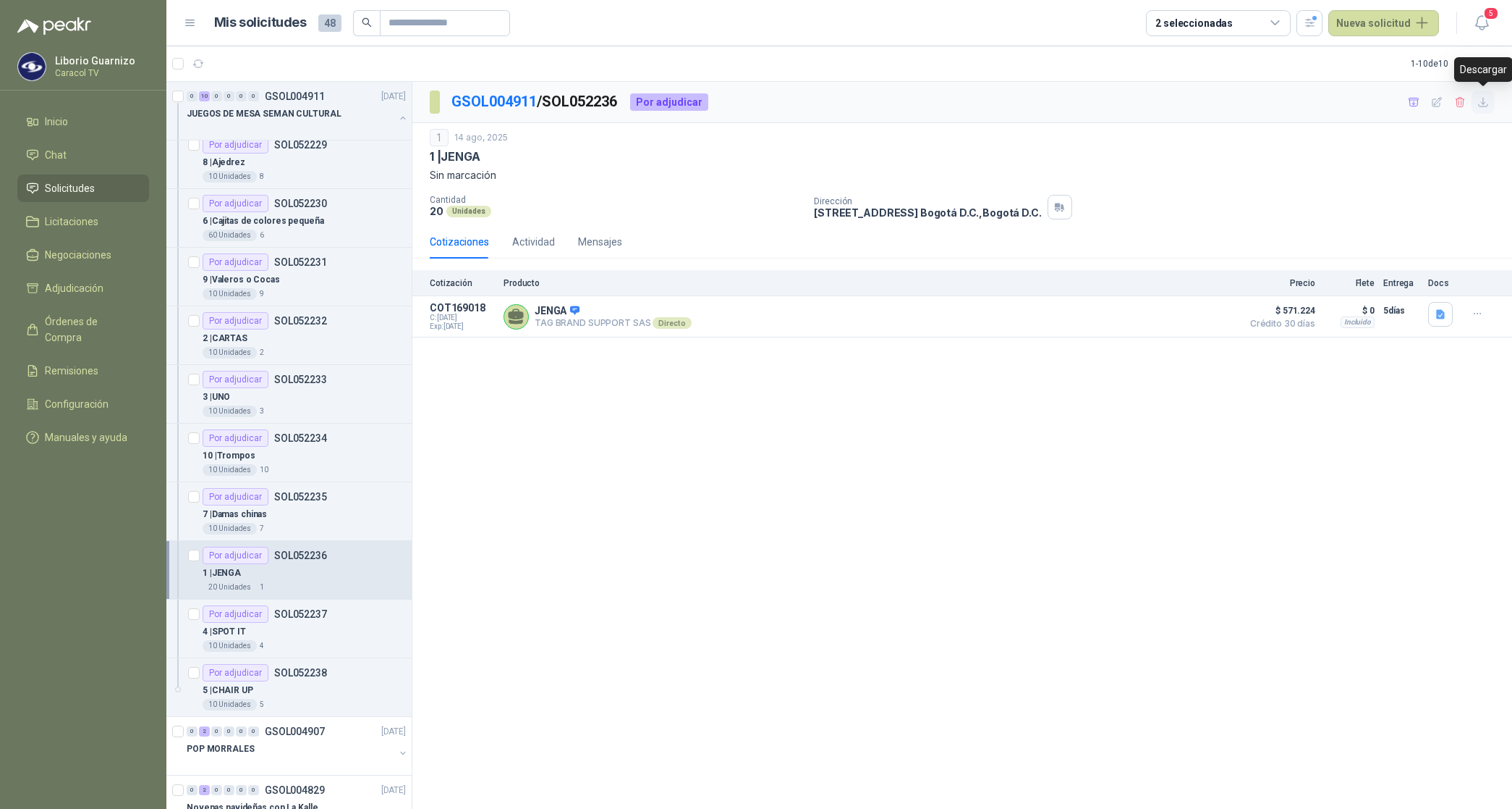
click at [1484, 103] on icon "button" at bounding box center [1483, 102] width 9 height 9
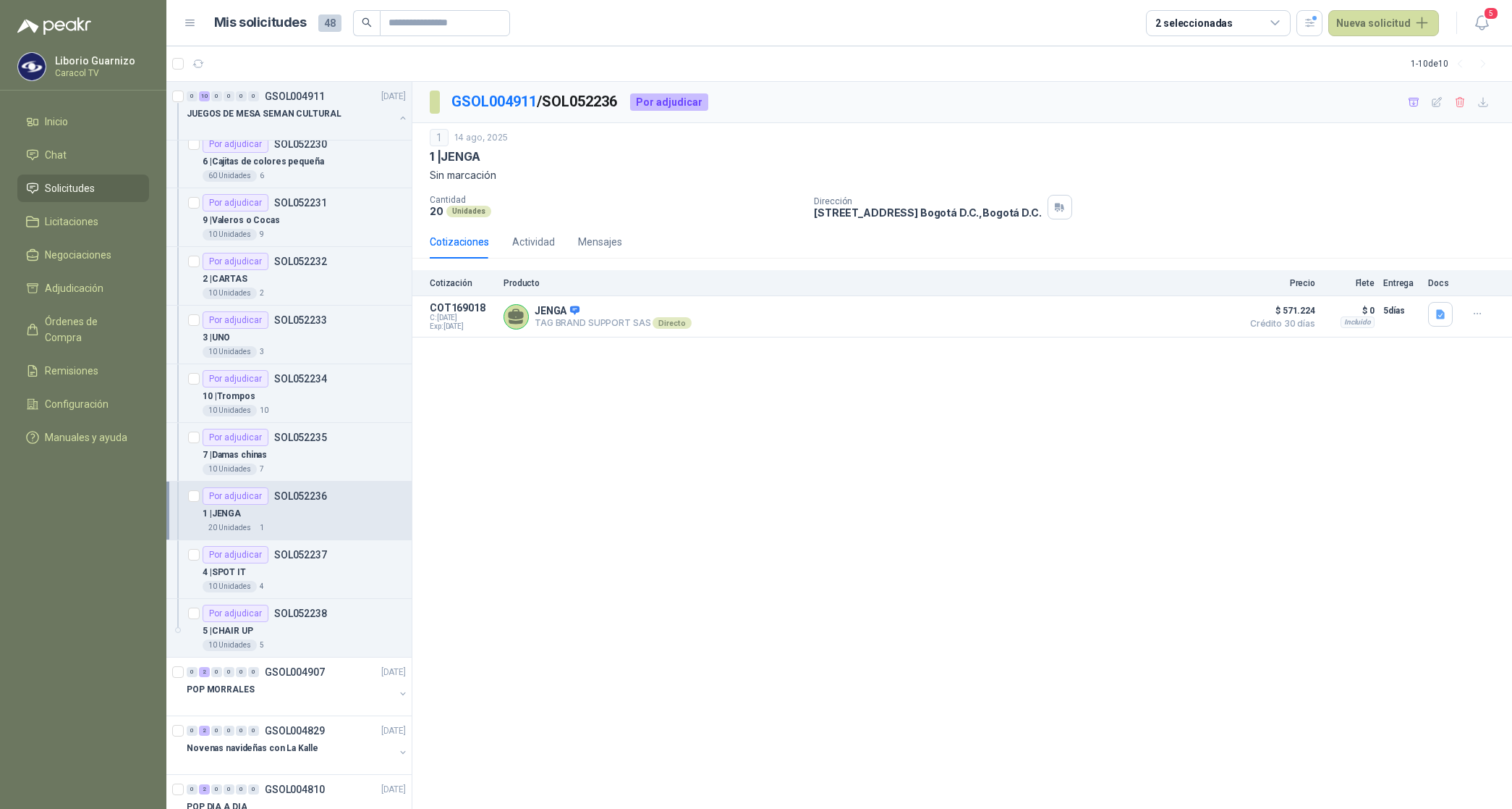
scroll to position [452, 0]
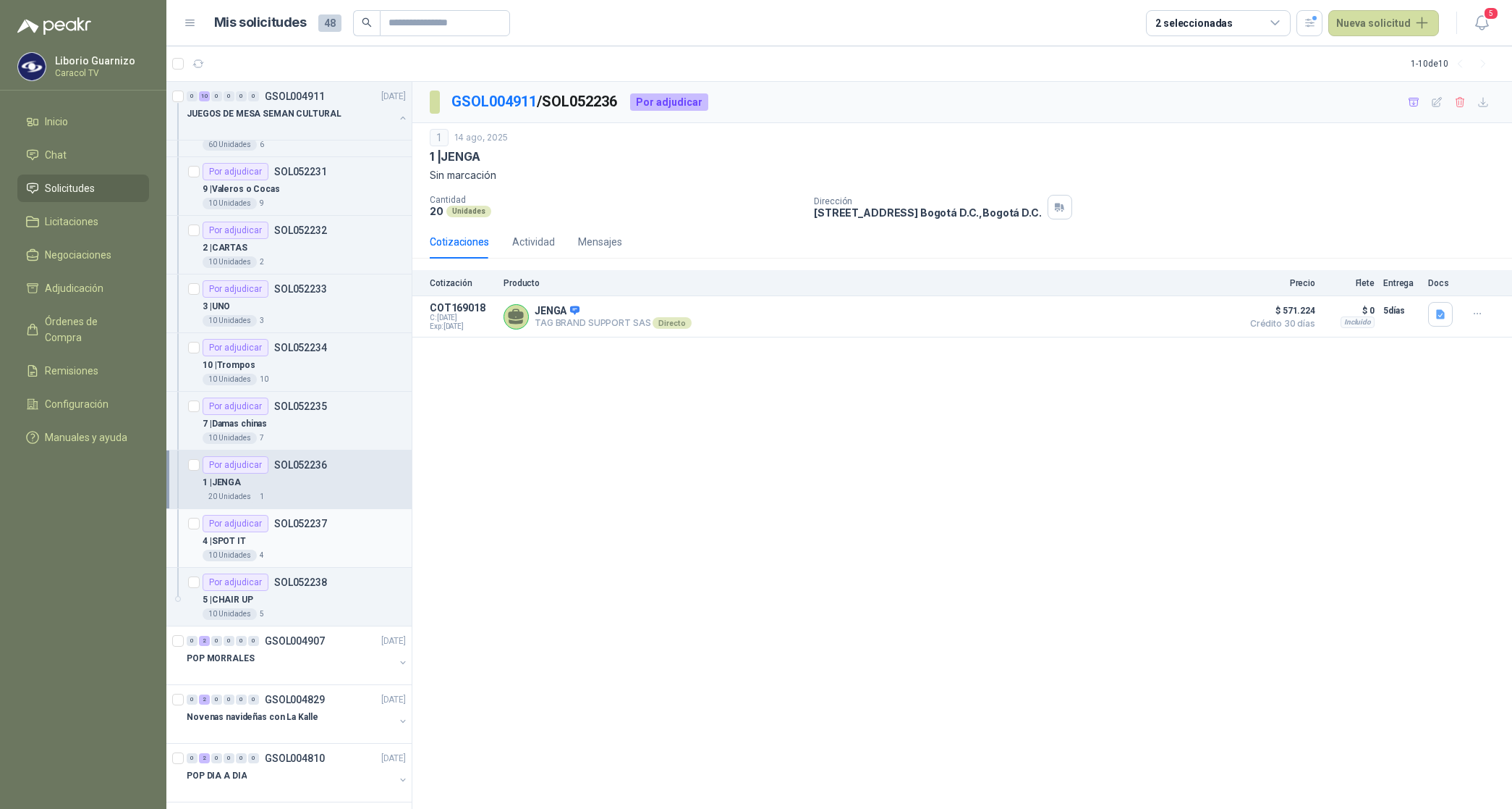
click at [296, 522] on p "SOL052237" at bounding box center [300, 523] width 53 height 10
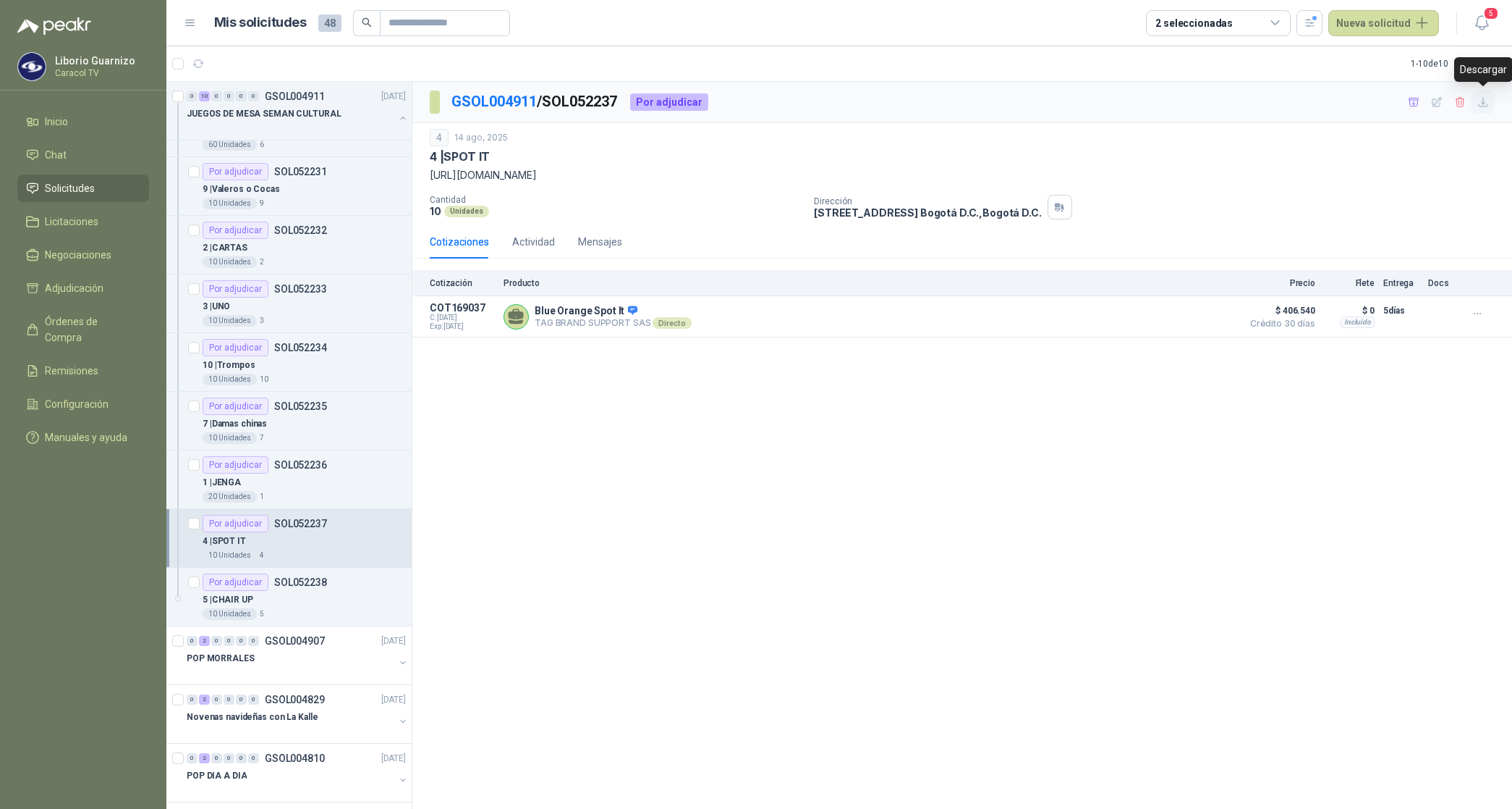
click at [1483, 99] on icon "button" at bounding box center [1483, 102] width 9 height 9
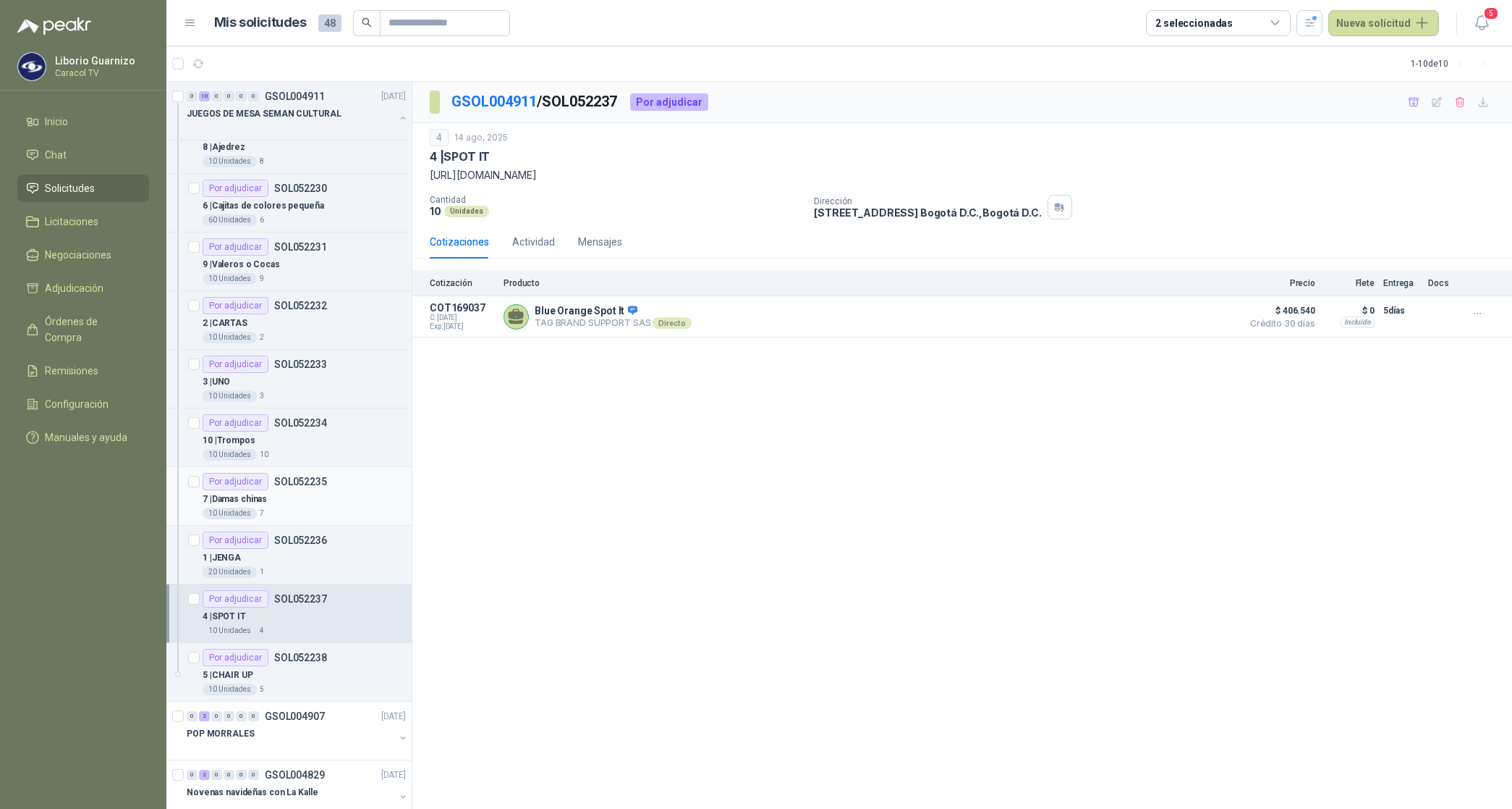
scroll to position [196, 0]
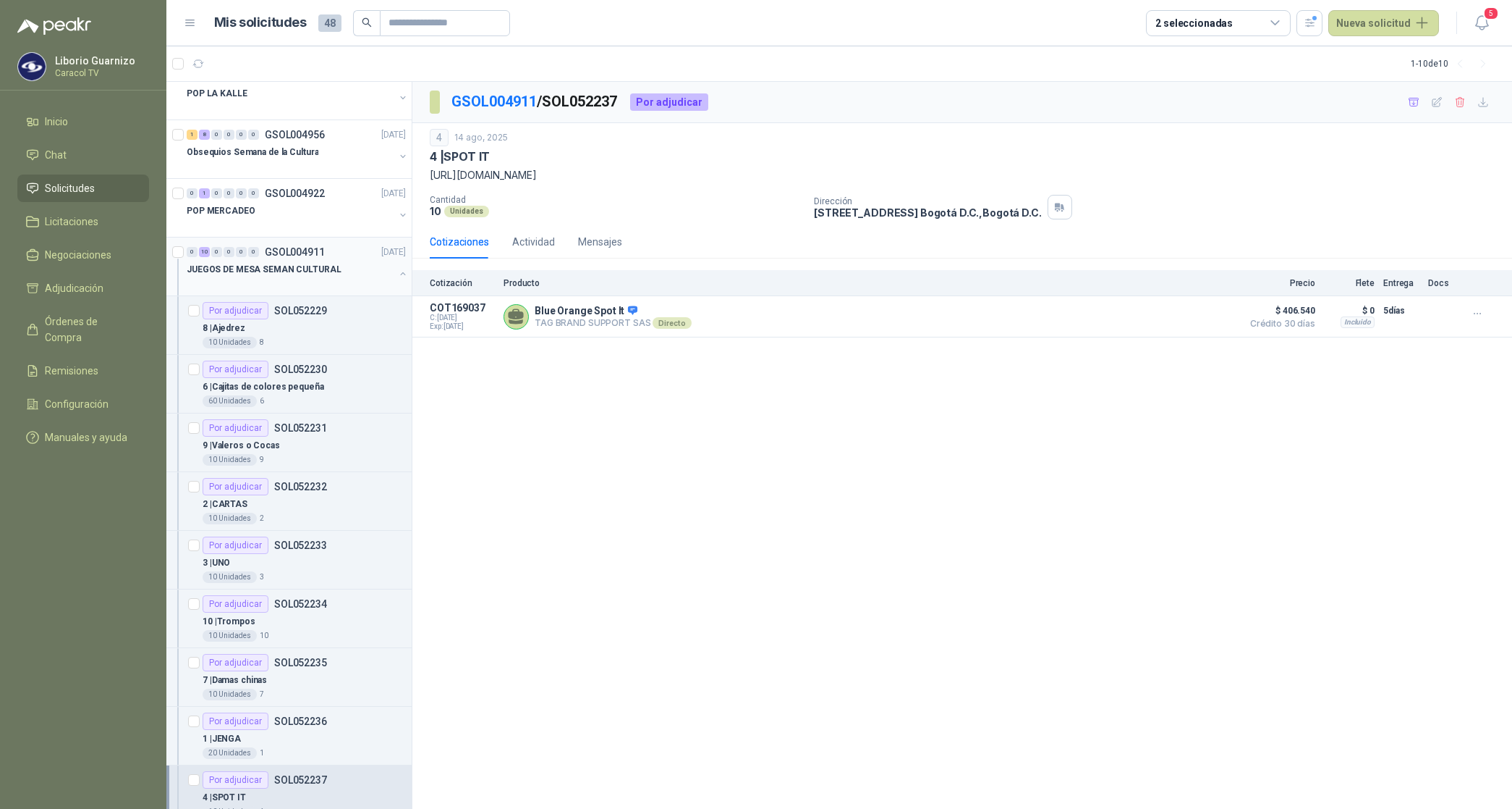
click at [287, 273] on p "JUEGOS DE MESA SEMAN CULTURAL" at bounding box center [264, 270] width 155 height 14
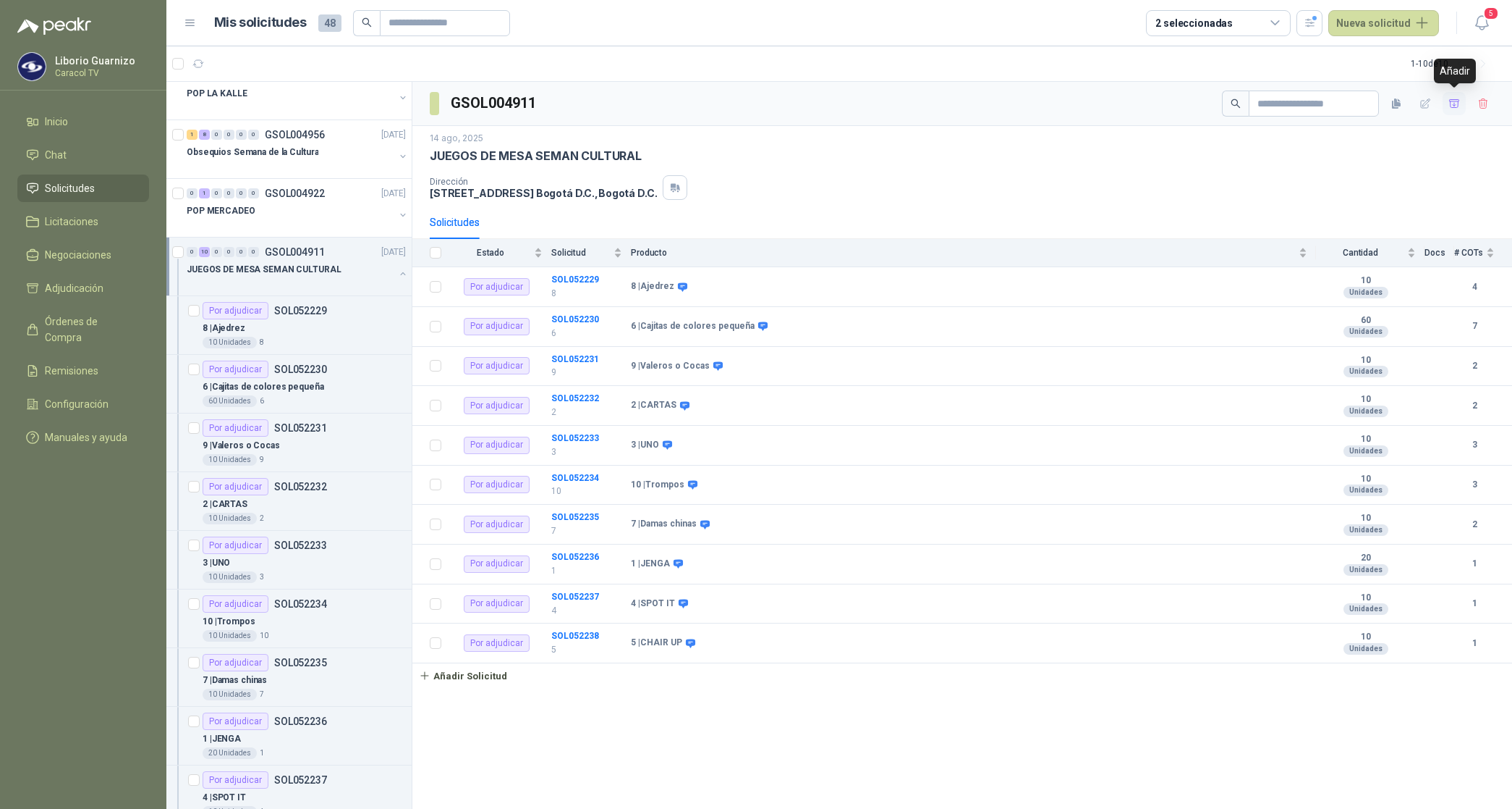
click at [1453, 107] on icon "button" at bounding box center [1455, 104] width 12 height 12
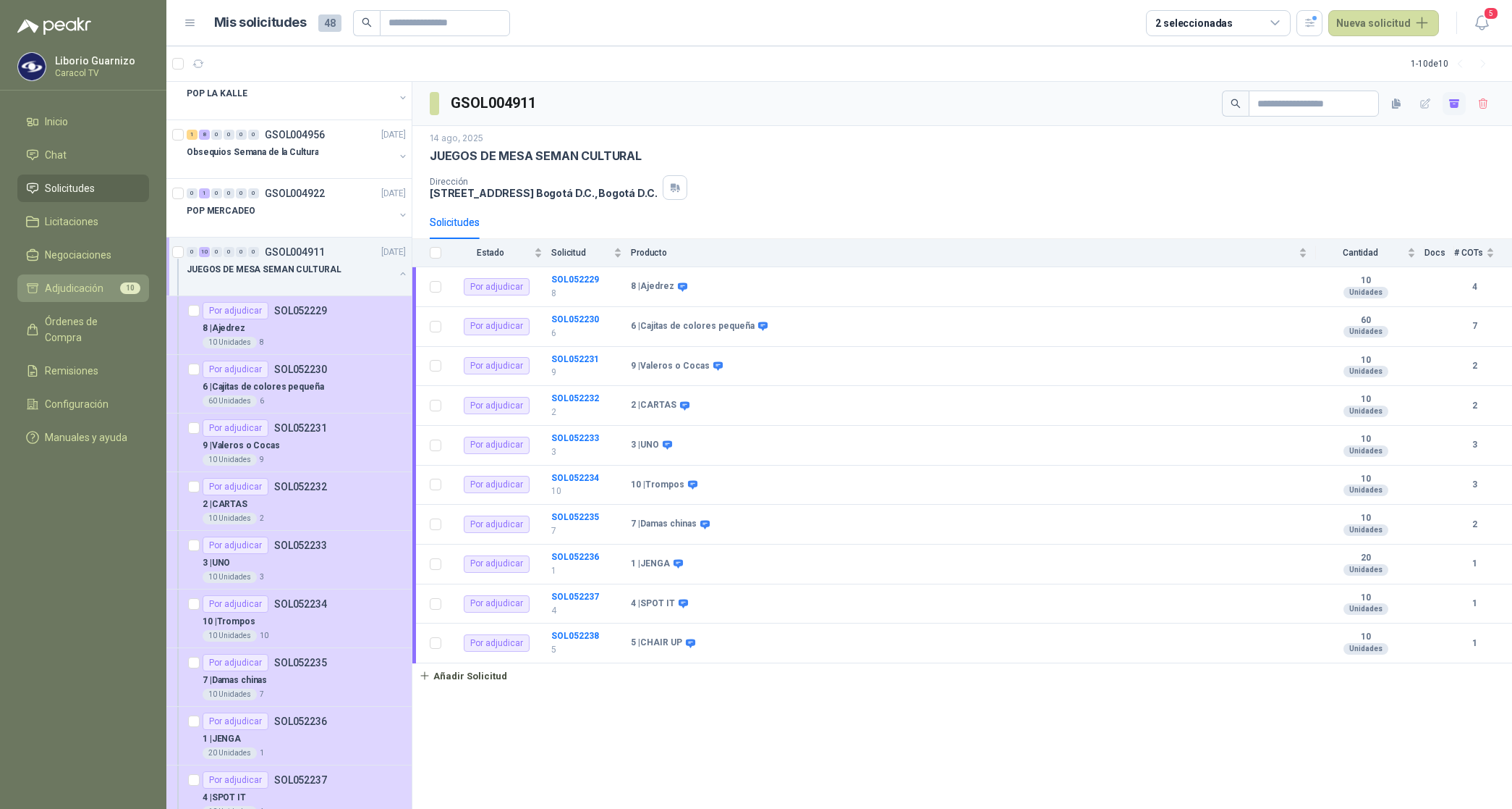
click at [66, 279] on link "Adjudicación 10" at bounding box center [82, 287] width 132 height 27
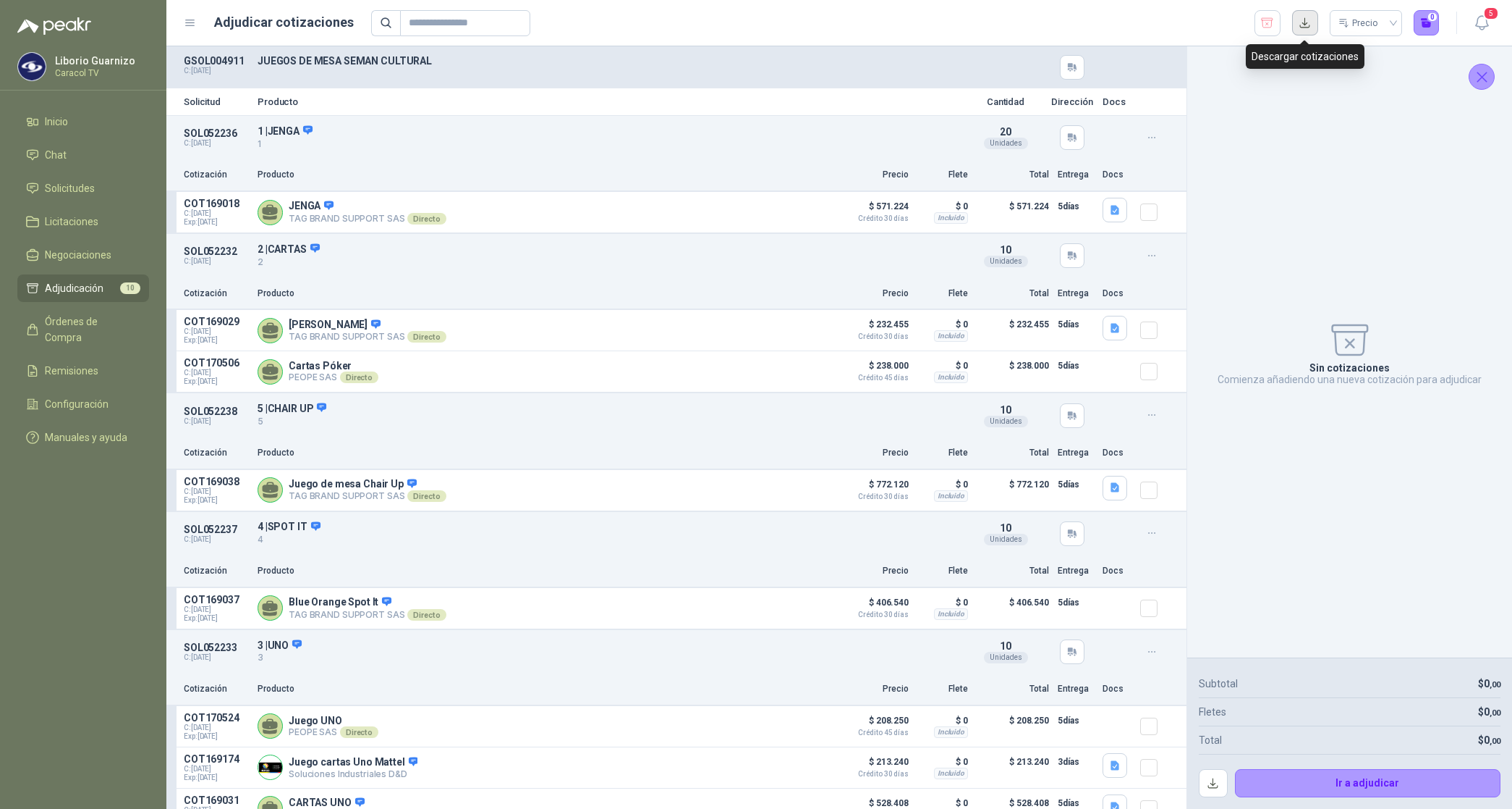
click at [1300, 16] on button "button" at bounding box center [1305, 23] width 26 height 26
